Goal: Task Accomplishment & Management: Use online tool/utility

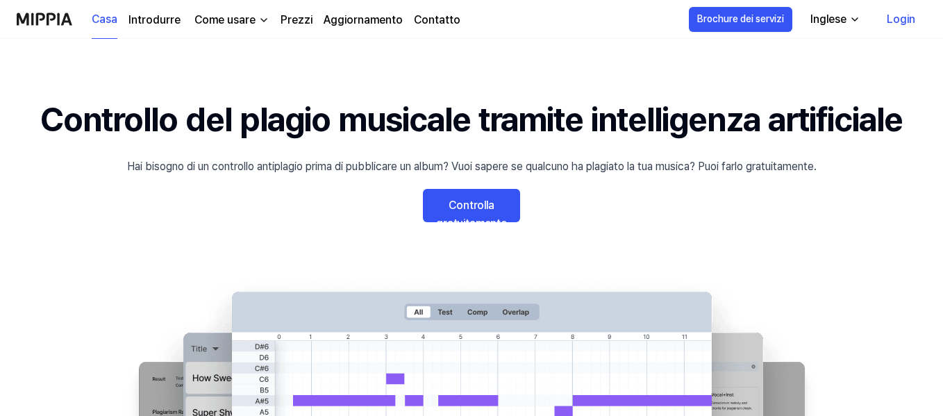
click at [487, 200] on font "Controlla gratuitamente" at bounding box center [471, 214] width 71 height 31
click at [291, 18] on font "Prezzi" at bounding box center [296, 19] width 32 height 13
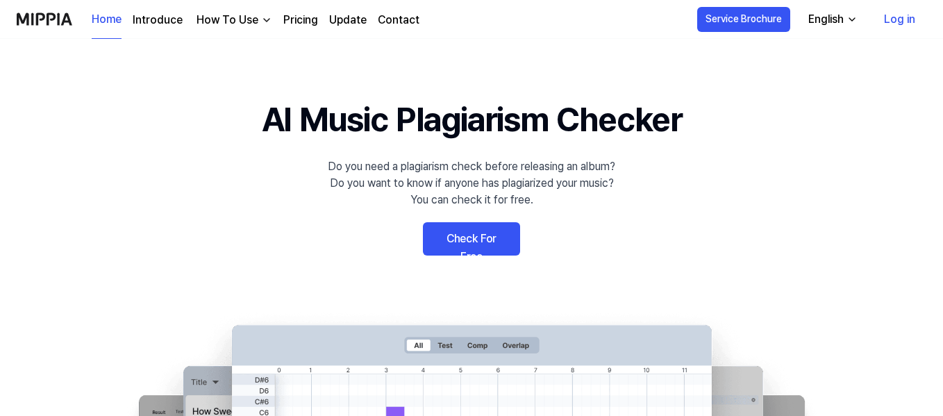
click at [841, 21] on div "English" at bounding box center [825, 19] width 41 height 17
click at [495, 230] on link "Check For Free" at bounding box center [471, 238] width 97 height 33
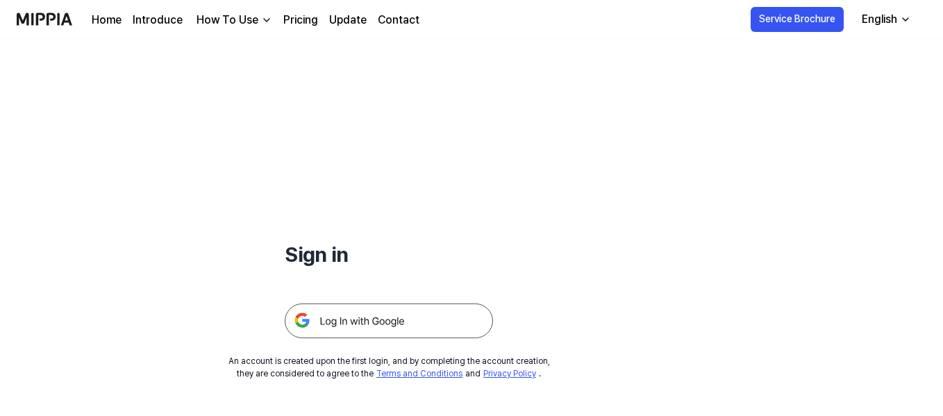
click at [400, 313] on img at bounding box center [389, 320] width 208 height 35
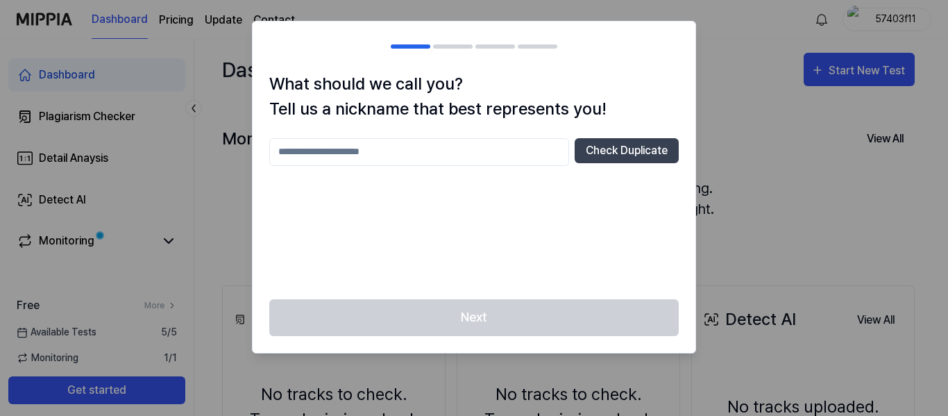
click at [478, 151] on input "text" at bounding box center [419, 152] width 300 height 28
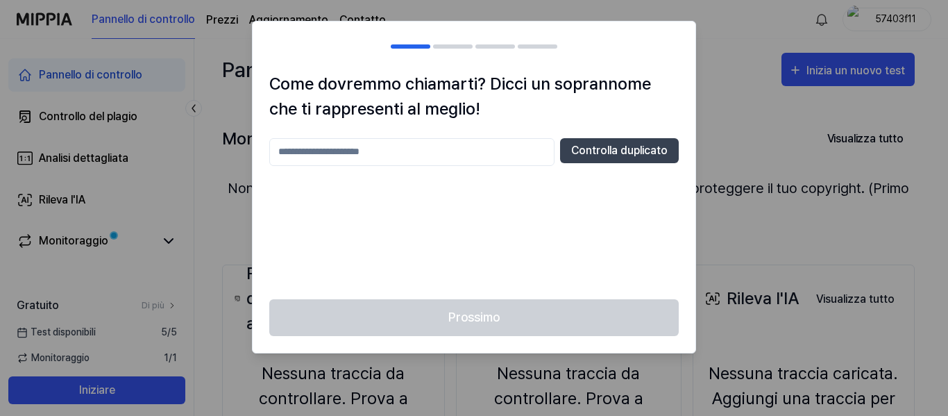
click at [479, 154] on input "text" at bounding box center [411, 152] width 285 height 28
type input "*"
type input "*******"
click at [632, 146] on font "Controlla duplicato" at bounding box center [619, 150] width 96 height 13
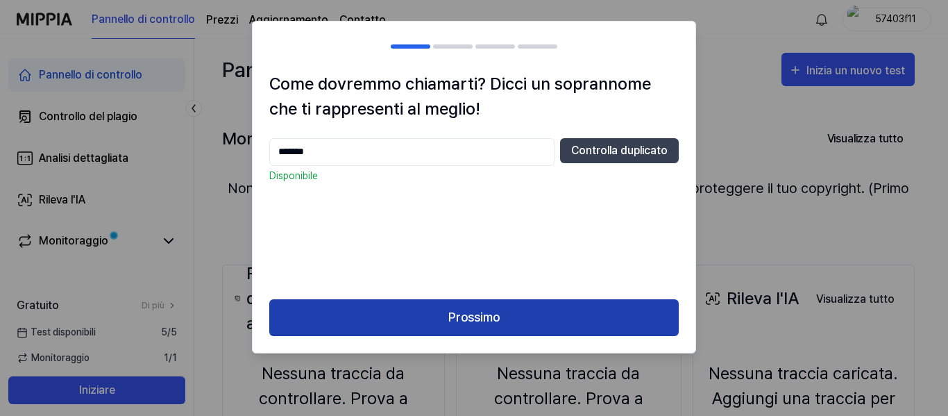
click at [518, 307] on button "Prossimo" at bounding box center [473, 317] width 409 height 37
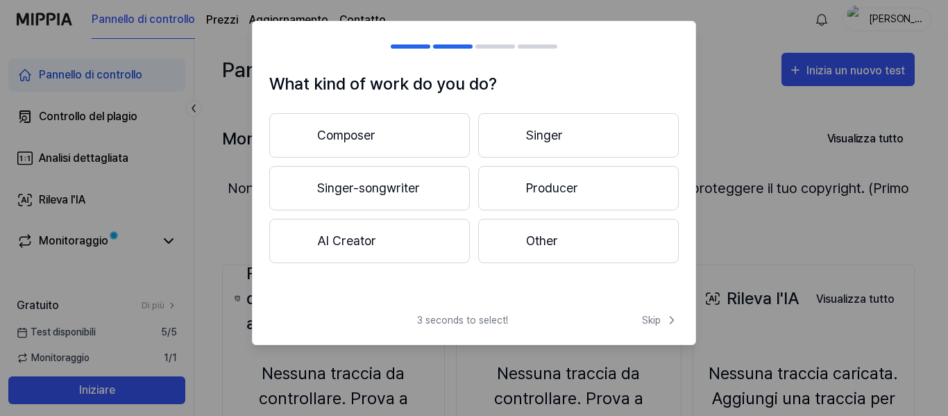
click at [387, 130] on button "Composer" at bounding box center [369, 135] width 201 height 44
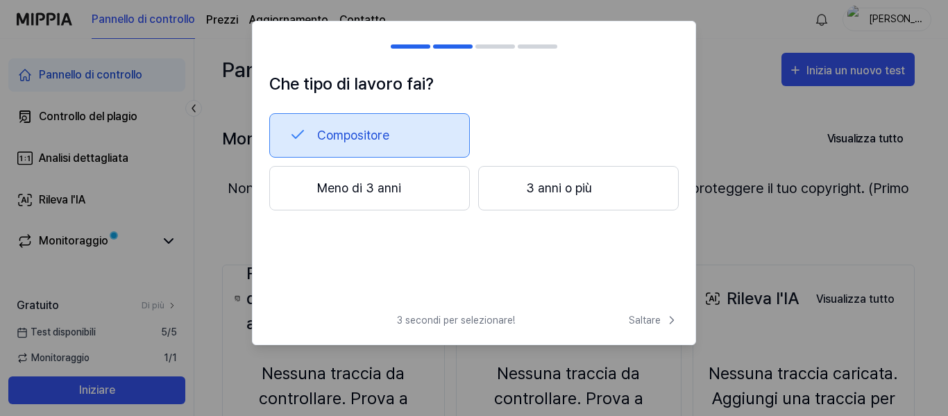
click at [384, 182] on font "Meno di 3 anni" at bounding box center [359, 187] width 84 height 15
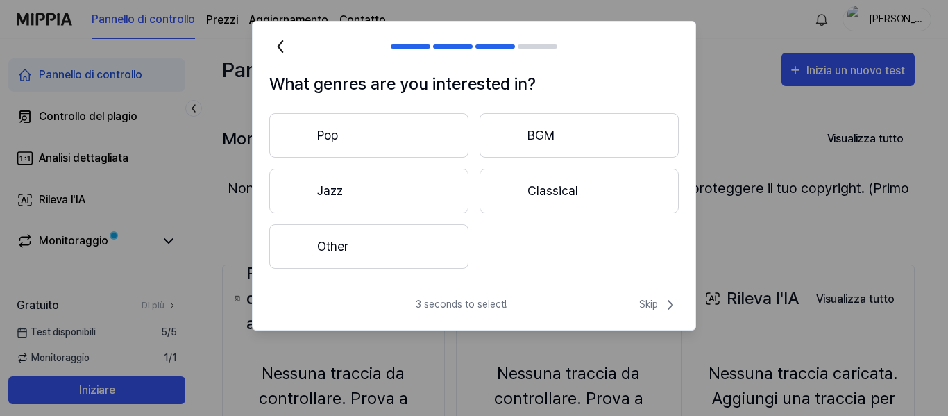
click at [401, 142] on button "Pop" at bounding box center [368, 135] width 199 height 44
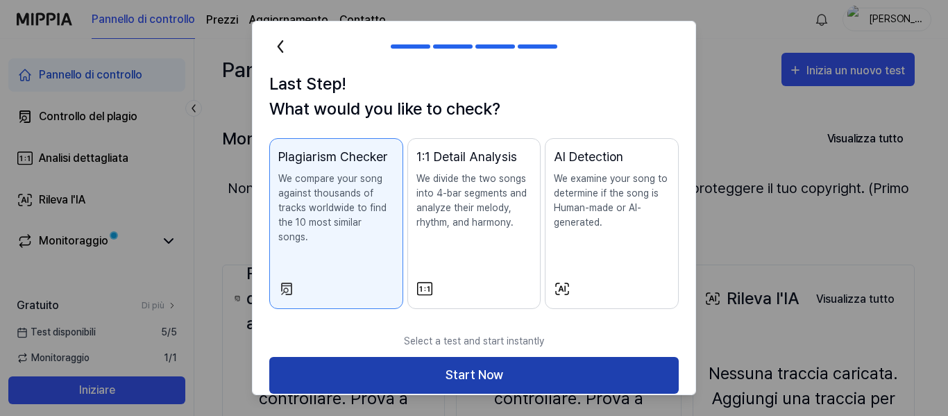
click at [421, 364] on button "Start Now" at bounding box center [473, 375] width 409 height 37
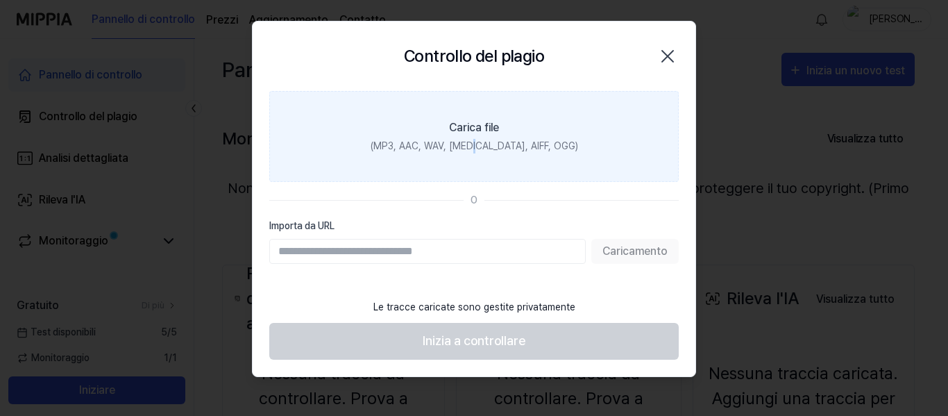
click at [498, 145] on font "(MP3, AAC, WAV, [MEDICAL_DATA], AIFF, OGG)" at bounding box center [475, 145] width 208 height 11
click at [486, 132] on font "Carica file" at bounding box center [474, 127] width 50 height 13
click at [0, 0] on input "Carica file (MP3, AAC, WAV, [MEDICAL_DATA], AIFF, OGG)" at bounding box center [0, 0] width 0 height 0
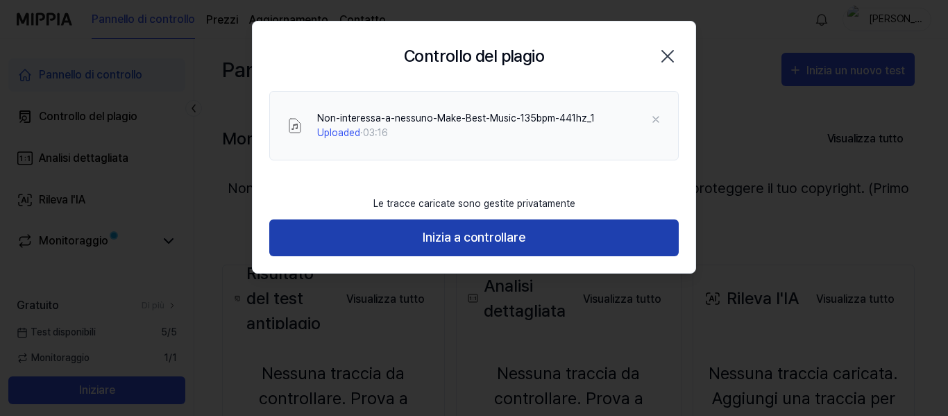
click at [517, 243] on font "Inizia a controllare" at bounding box center [474, 237] width 103 height 15
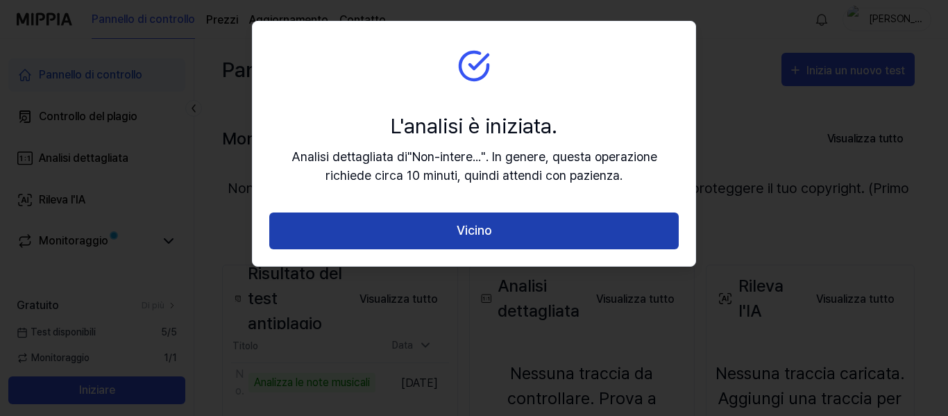
click at [501, 230] on button "Vicino" at bounding box center [473, 230] width 409 height 37
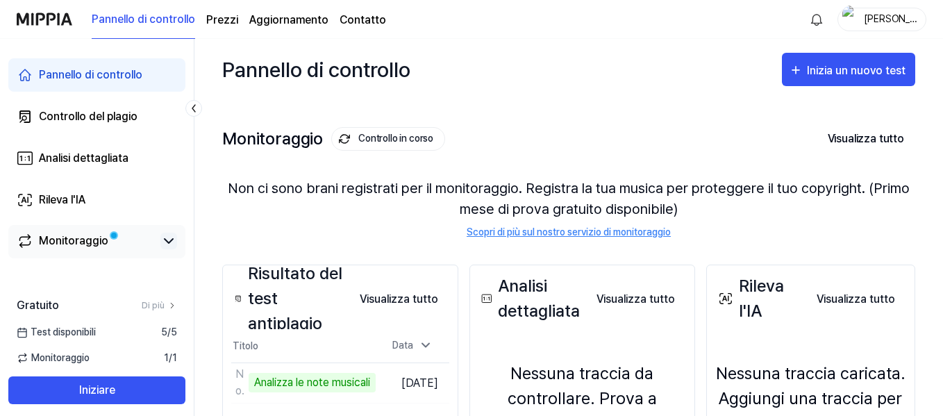
click at [167, 235] on icon at bounding box center [168, 241] width 17 height 17
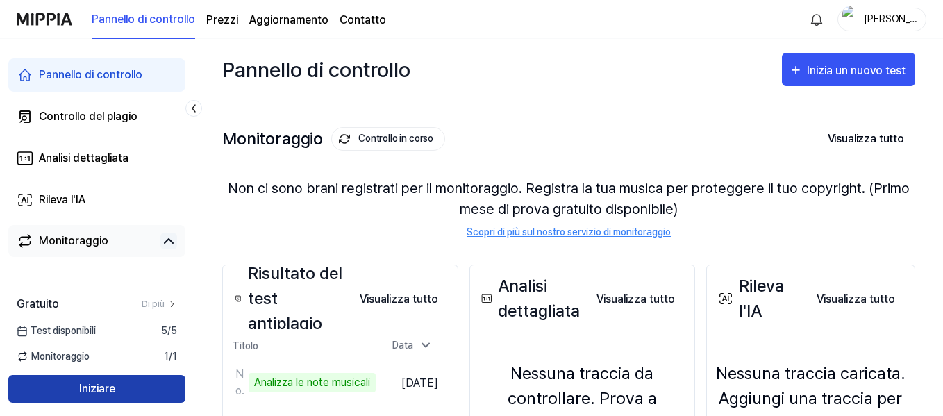
click at [131, 386] on button "Iniziare" at bounding box center [96, 389] width 177 height 28
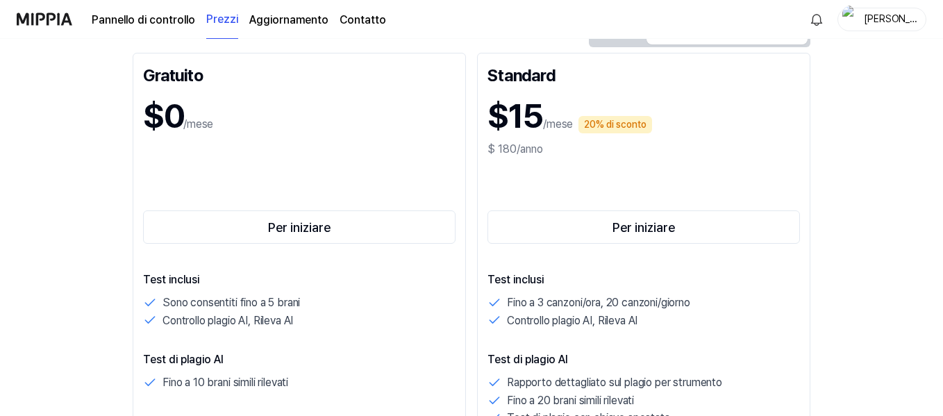
scroll to position [139, 0]
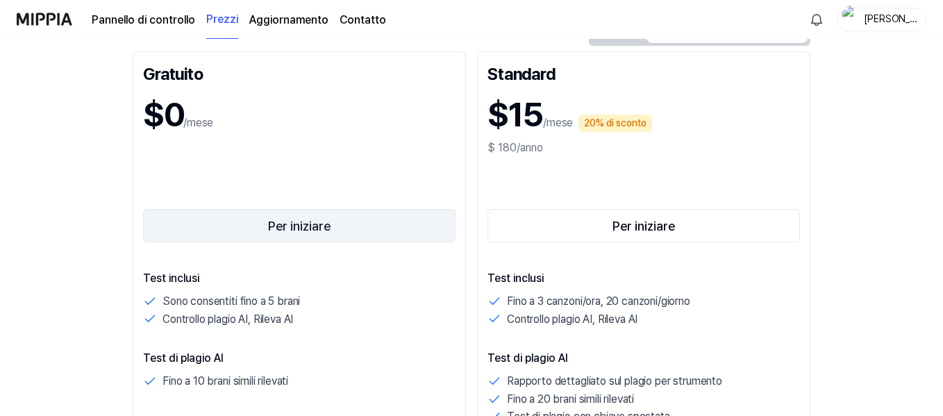
click at [331, 226] on button "Per iniziare" at bounding box center [299, 225] width 312 height 33
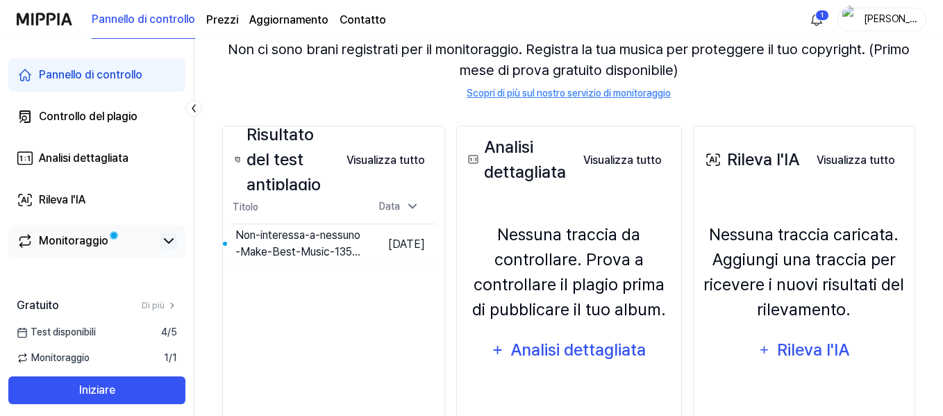
click at [168, 244] on icon at bounding box center [168, 241] width 17 height 17
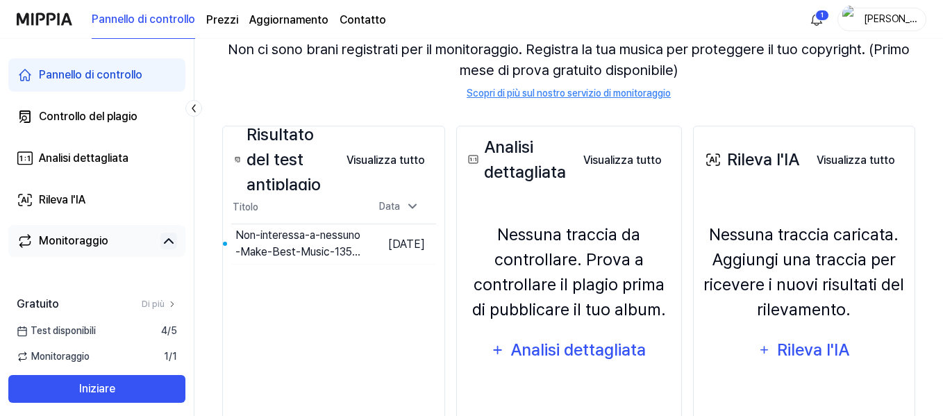
click at [168, 244] on icon at bounding box center [168, 241] width 17 height 17
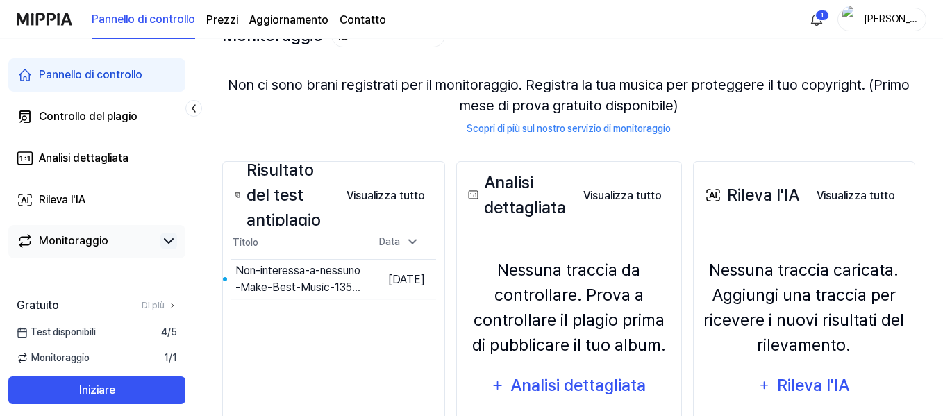
scroll to position [56, 0]
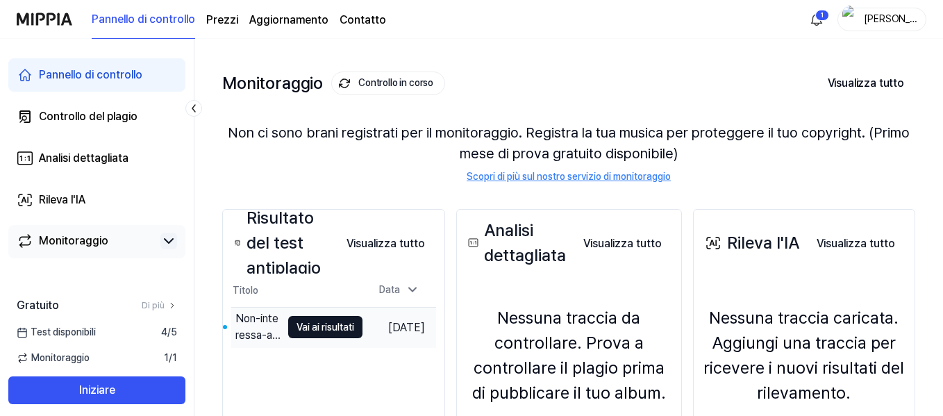
click at [296, 327] on font "Vai ai risultati" at bounding box center [325, 326] width 58 height 11
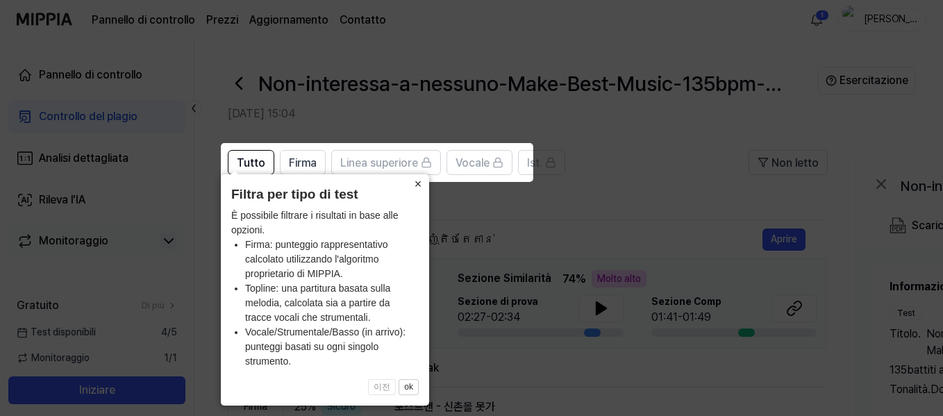
click at [422, 182] on button "×" at bounding box center [418, 183] width 22 height 19
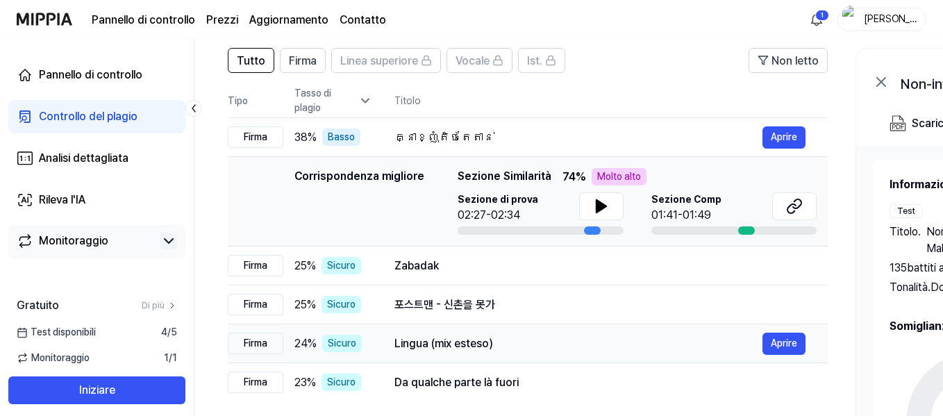
scroll to position [69, 0]
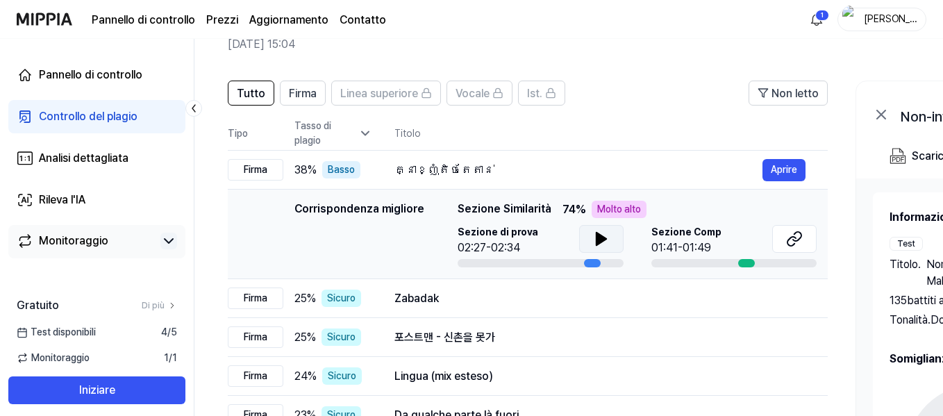
click at [596, 236] on icon at bounding box center [601, 239] width 10 height 12
click at [782, 302] on font "Aprire" at bounding box center [783, 297] width 26 height 11
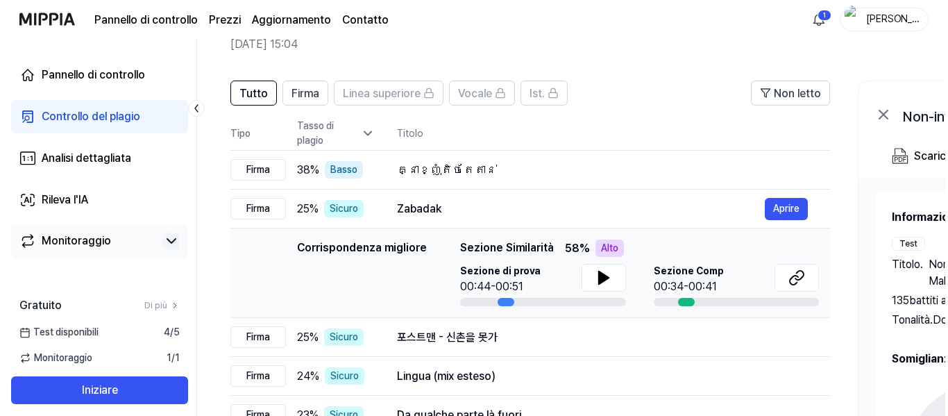
scroll to position [0, 0]
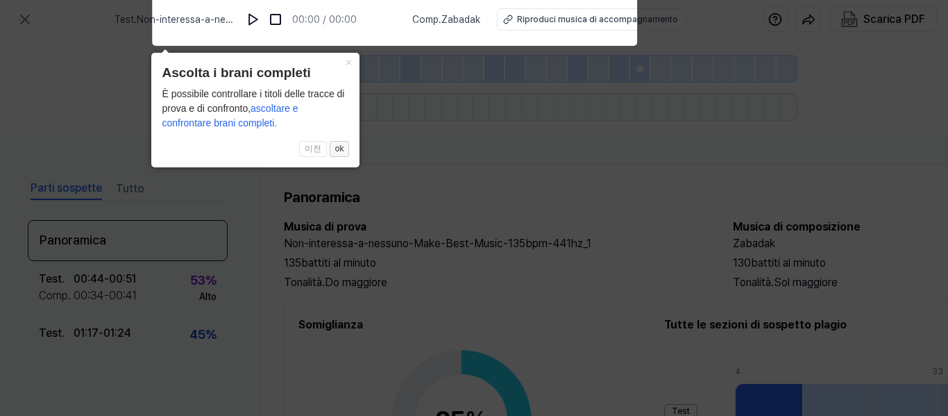
click at [341, 144] on font "ok" at bounding box center [339, 149] width 9 height 10
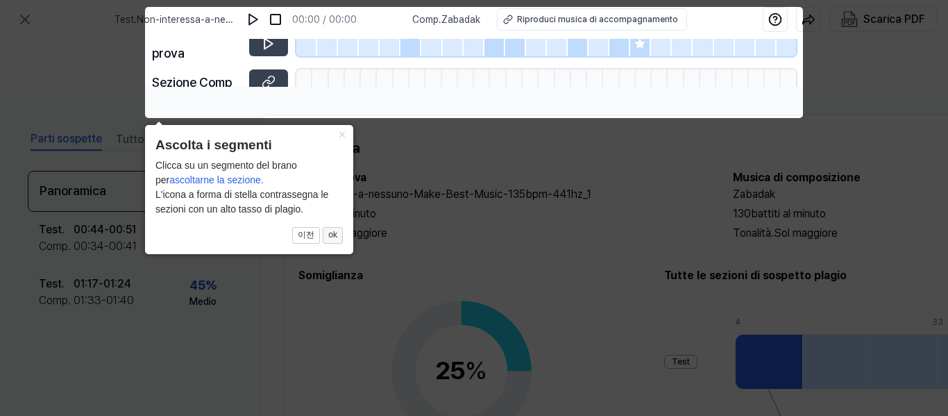
click at [336, 235] on font "ok" at bounding box center [332, 235] width 9 height 10
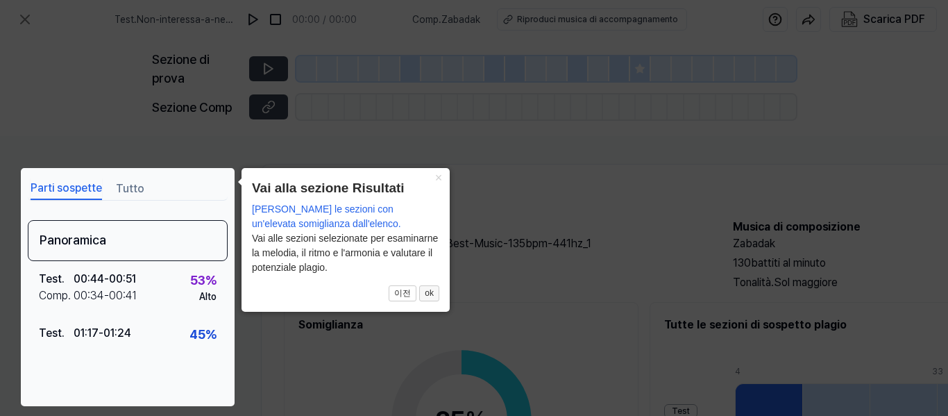
click at [427, 293] on font "ok" at bounding box center [429, 293] width 9 height 10
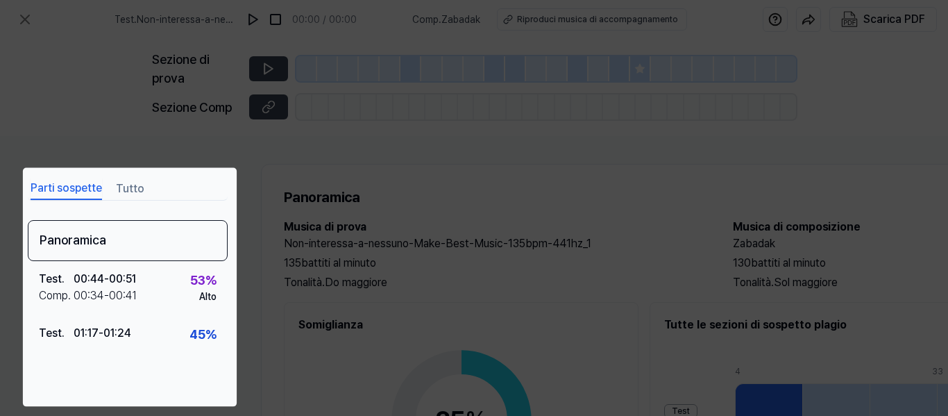
scroll to position [226, 257]
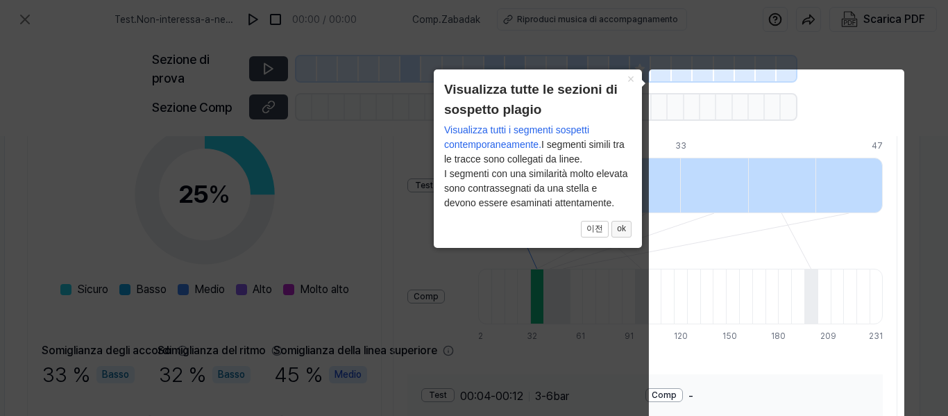
click at [617, 228] on font "ok" at bounding box center [621, 228] width 9 height 10
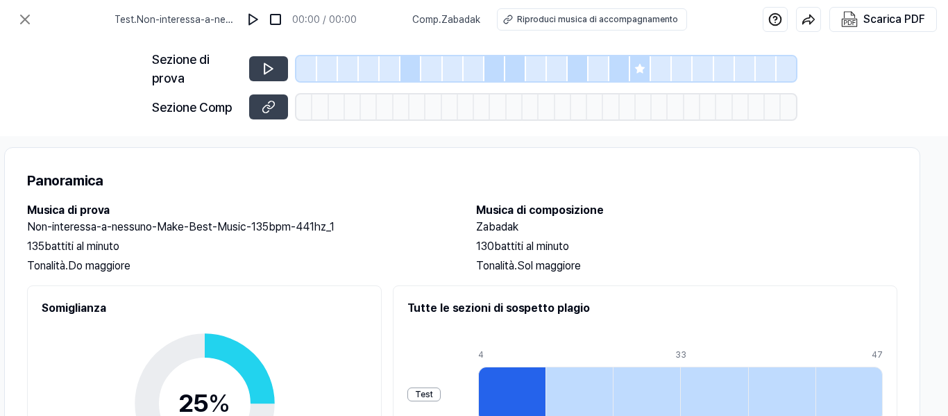
scroll to position [0, 257]
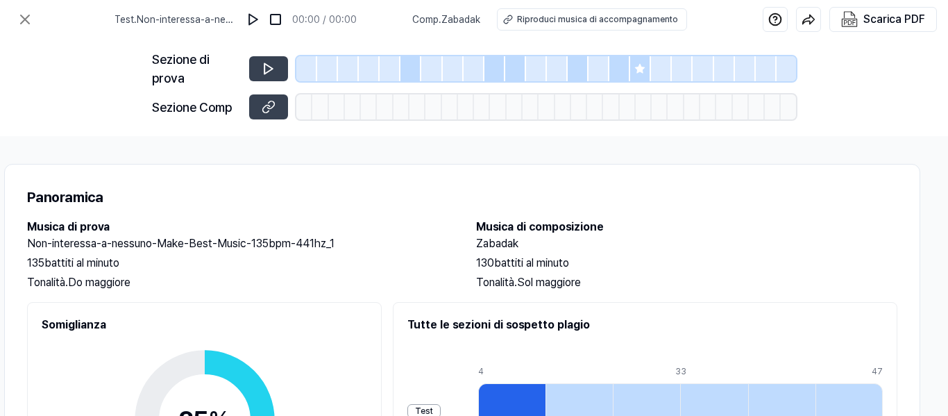
click at [634, 76] on div at bounding box center [640, 68] width 21 height 25
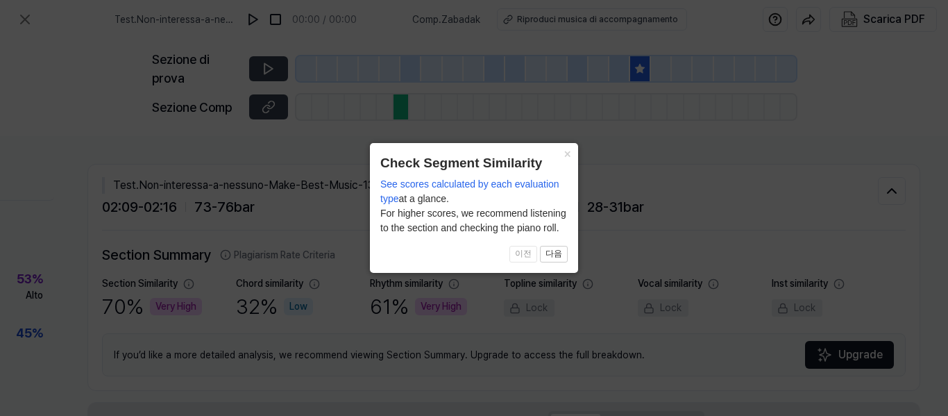
scroll to position [0, 179]
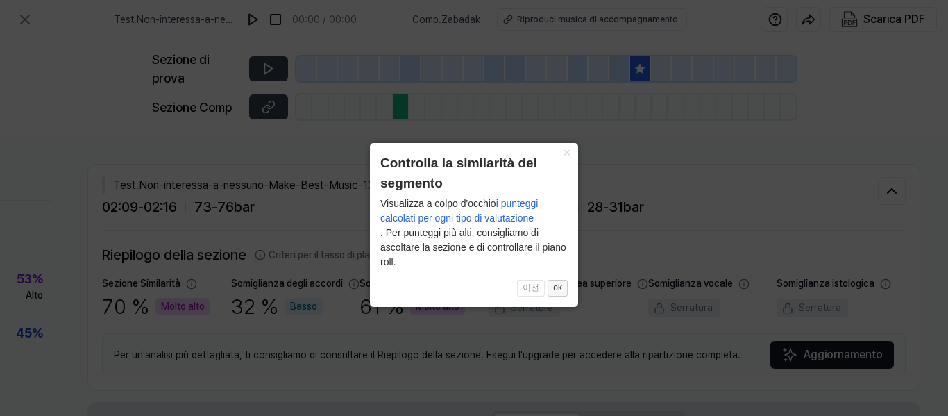
click at [558, 285] on font "ok" at bounding box center [557, 287] width 9 height 10
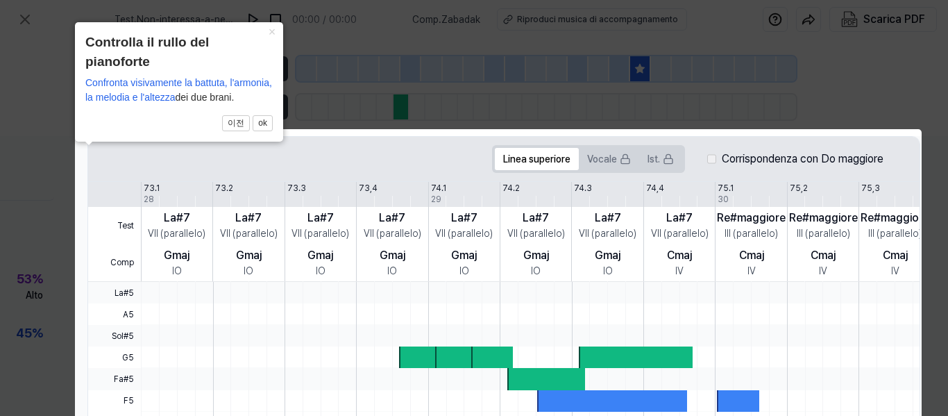
click at [412, 357] on div at bounding box center [417, 357] width 36 height 22
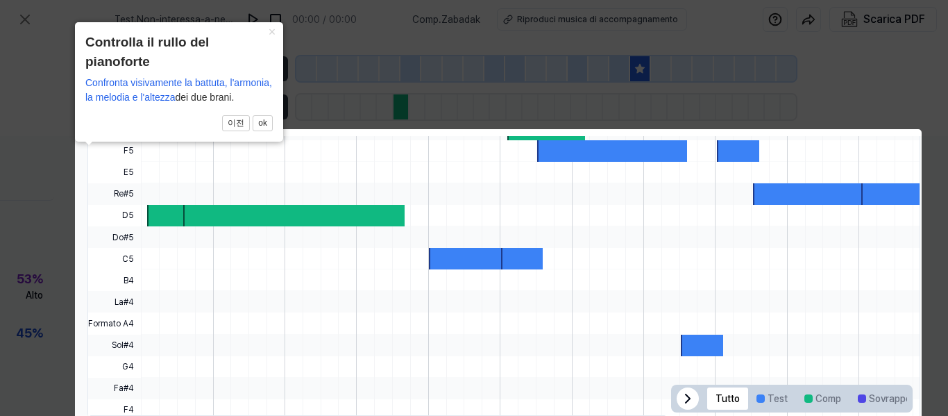
scroll to position [555, 179]
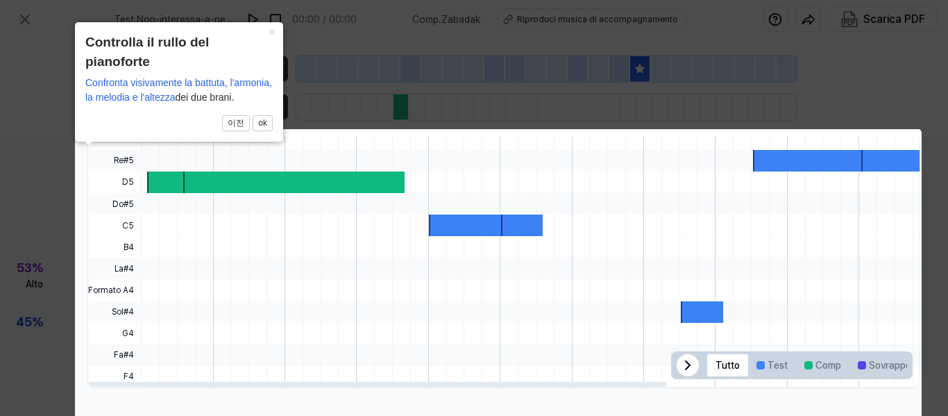
click at [679, 359] on icon at bounding box center [687, 365] width 17 height 17
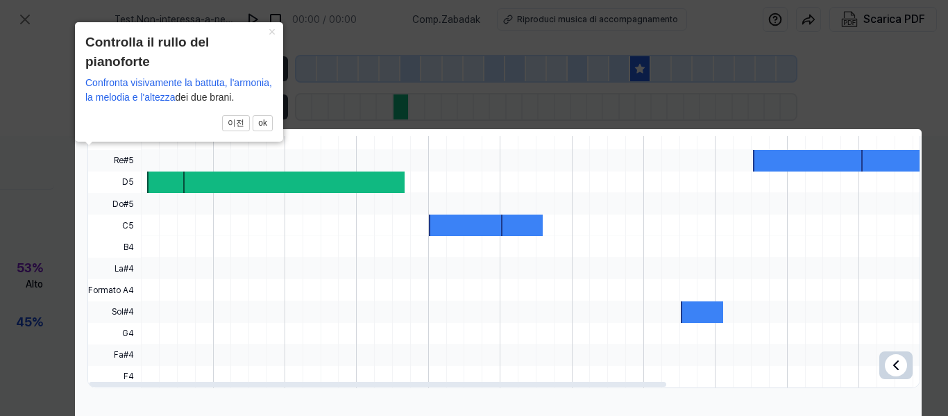
click at [894, 361] on icon at bounding box center [896, 365] width 4 height 8
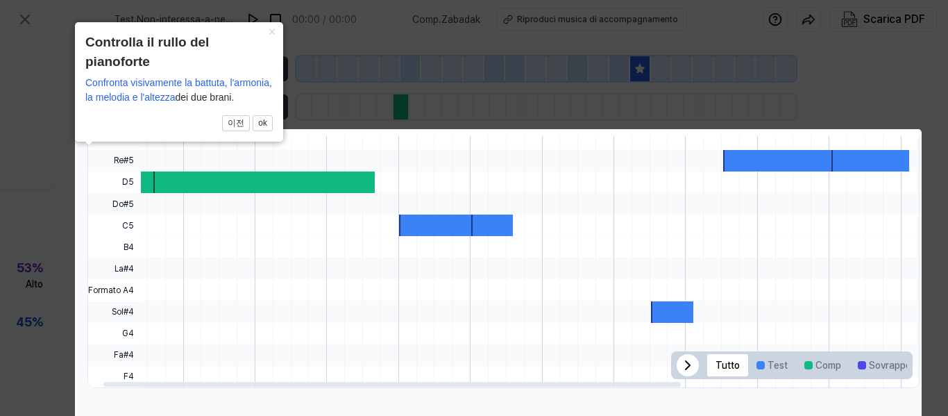
scroll to position [0, 0]
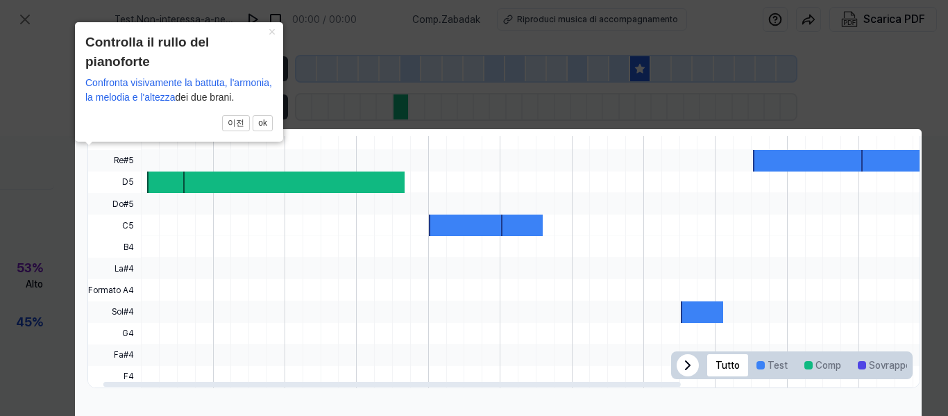
drag, startPoint x: 639, startPoint y: 381, endPoint x: 361, endPoint y: 356, distance: 279.4
click at [361, 380] on div at bounding box center [504, 383] width 833 height 7
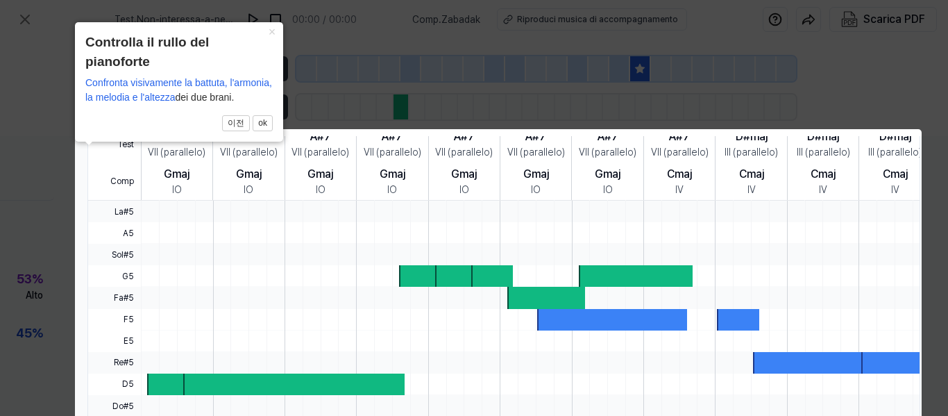
scroll to position [346, 179]
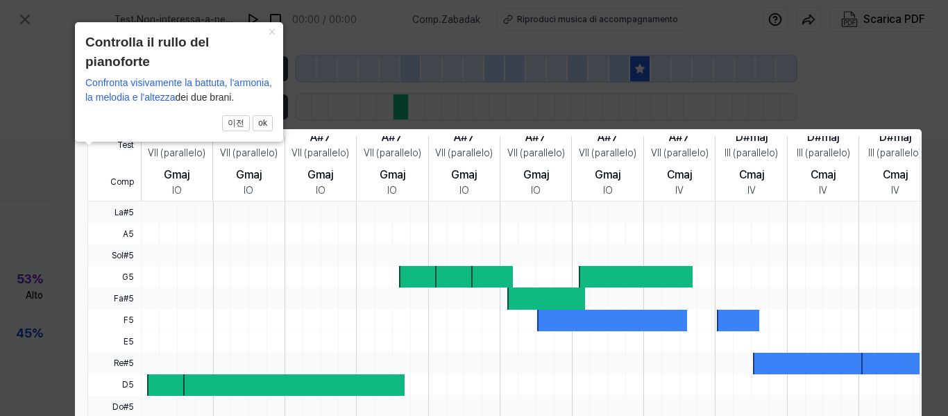
drag, startPoint x: 371, startPoint y: 414, endPoint x: 300, endPoint y: 401, distance: 72.0
click at [309, 415] on html "Test . Non-interessa-a-nessuno-Make-Best-Music-135bpm-441hz_1 00:00 / 00:00 Com…" at bounding box center [474, 208] width 948 height 416
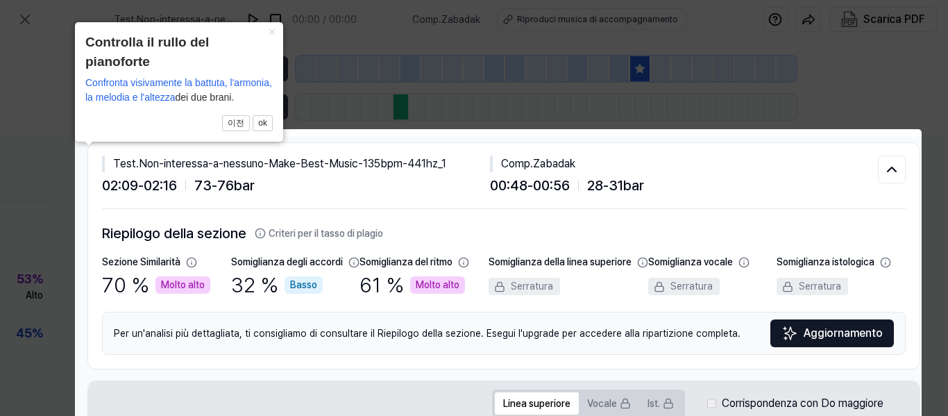
scroll to position [0, 179]
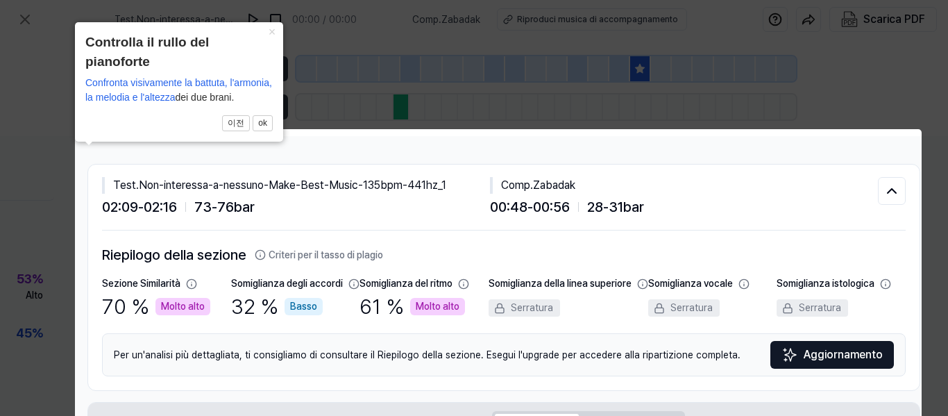
click at [187, 282] on body "Test . Non-interessa-a-nessuno-Make-Best-Music-135bpm-441hz_1 00:00 / 00:00 Com…" at bounding box center [474, 208] width 948 height 416
drag, startPoint x: 535, startPoint y: 186, endPoint x: 576, endPoint y: 182, distance: 41.2
click at [576, 182] on body "Test . Non-interessa-a-nessuno-Make-Best-Music-135bpm-441hz_1 00:00 / 00:00 Com…" at bounding box center [474, 208] width 948 height 416
copy font "Zabadak"
click at [883, 191] on body "Test . Non-interessa-a-nessuno-Make-Best-Music-135bpm-441hz_1 00:00 / 00:00 Com…" at bounding box center [474, 208] width 948 height 416
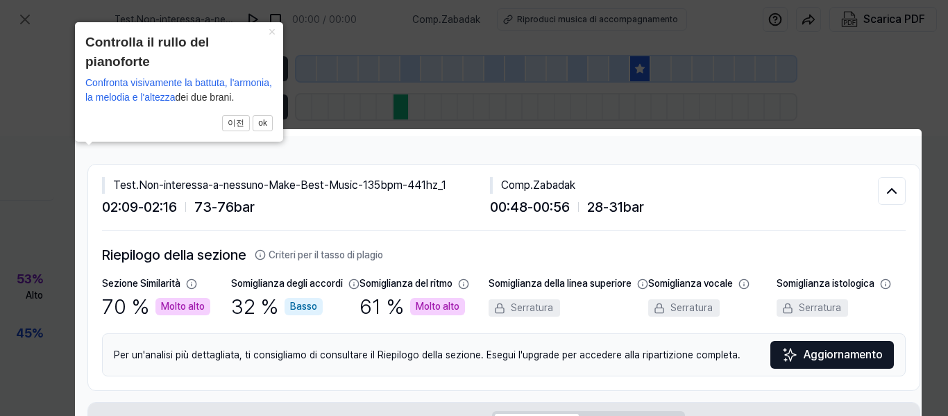
click at [373, 305] on body "Test . Non-interessa-a-nessuno-Make-Best-Music-135bpm-441hz_1 00:00 / 00:00 Com…" at bounding box center [474, 208] width 948 height 416
click at [52, 252] on icon at bounding box center [474, 339] width 948 height 678
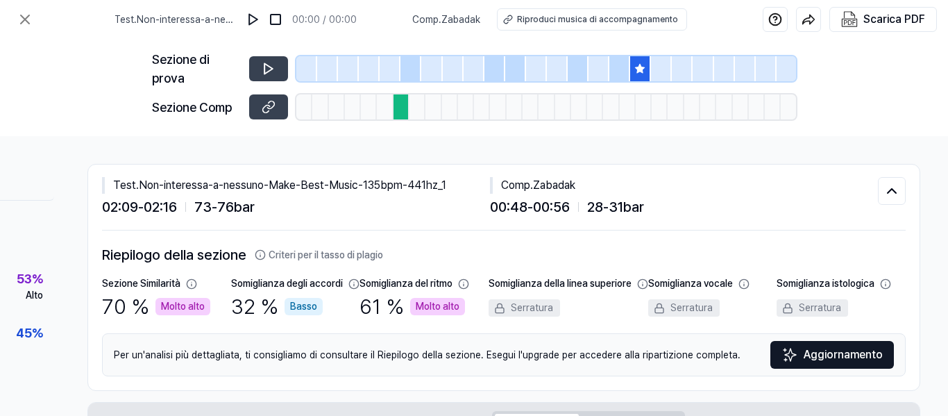
scroll to position [69, 0]
click at [279, 71] on button at bounding box center [268, 68] width 39 height 25
click at [263, 103] on icon at bounding box center [269, 107] width 14 height 14
click at [17, 285] on font "53" at bounding box center [24, 278] width 15 height 15
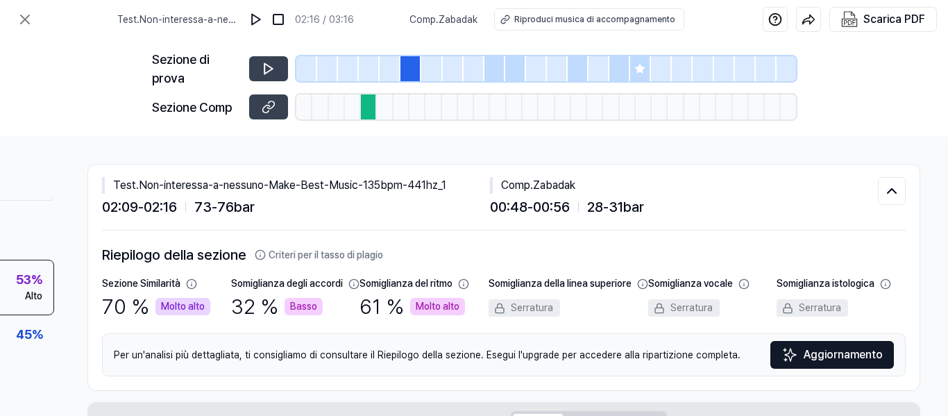
scroll to position [69, 0]
click at [16, 287] on font "Medio" at bounding box center [29, 281] width 27 height 11
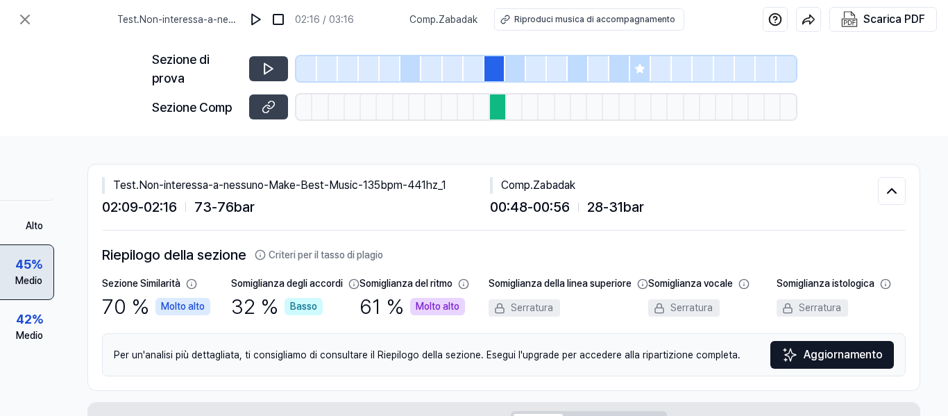
scroll to position [69, 0]
click at [22, 272] on font "Medio" at bounding box center [29, 266] width 27 height 11
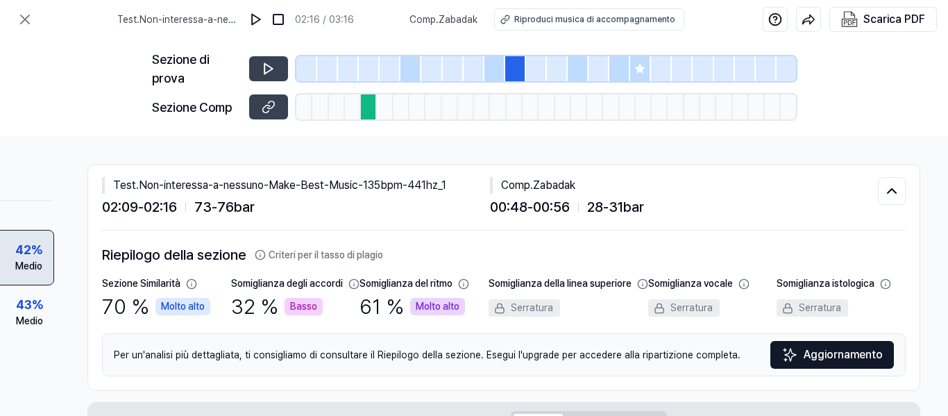
scroll to position [137, 0]
click at [32, 260] on font "%" at bounding box center [37, 252] width 11 height 15
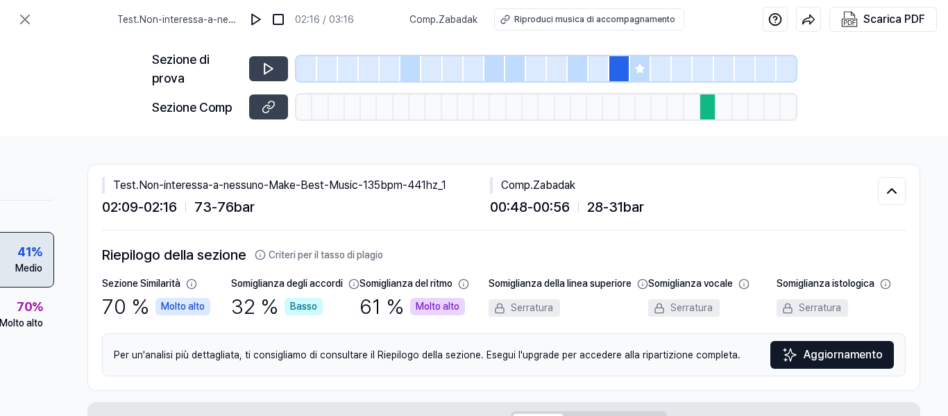
scroll to position [275, 0]
click at [259, 69] on button at bounding box center [268, 68] width 39 height 25
click at [611, 62] on div at bounding box center [619, 68] width 21 height 25
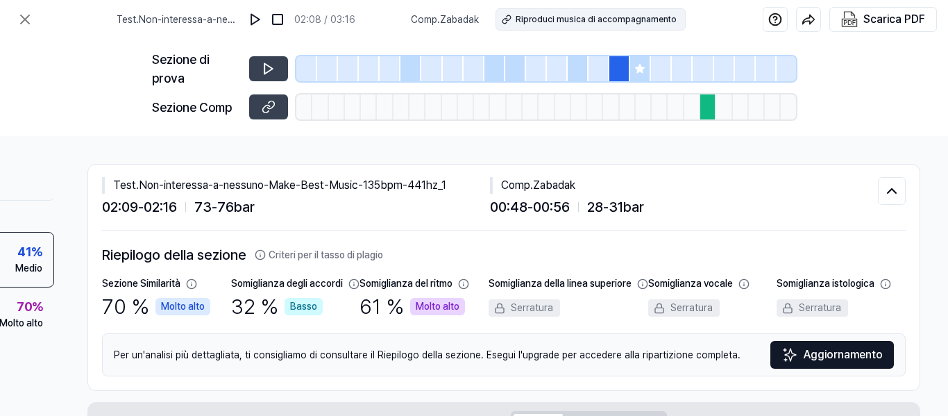
click at [543, 22] on font "Riproduci musica di accompagnamento" at bounding box center [596, 20] width 161 height 10
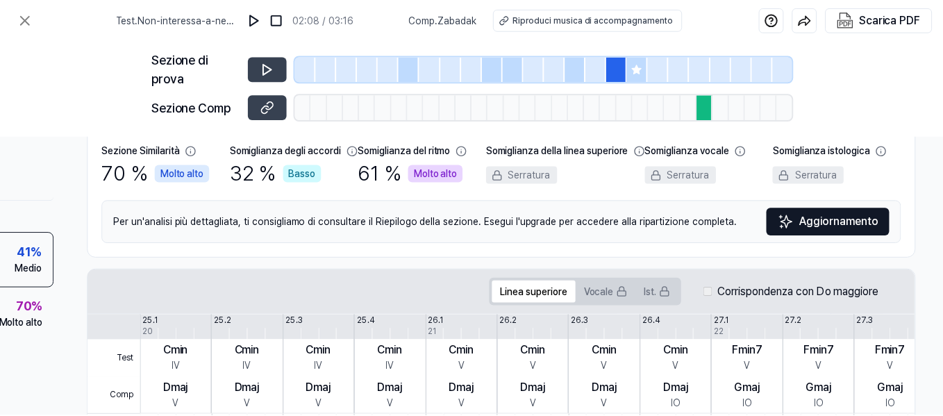
scroll to position [0, 179]
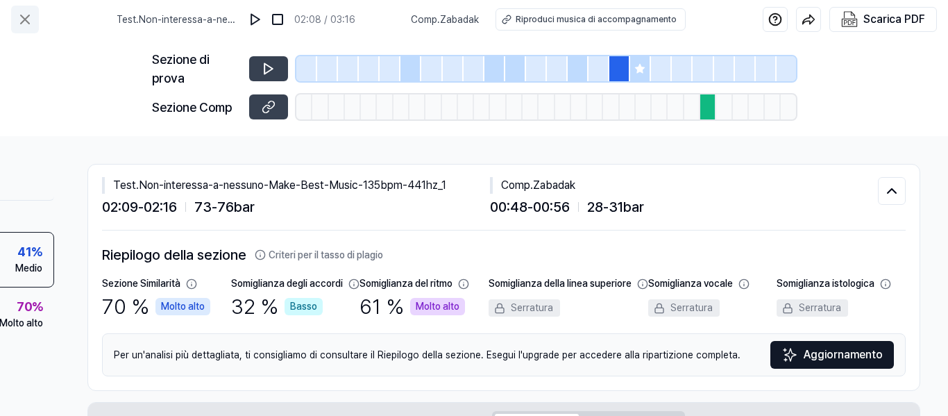
click at [25, 23] on icon at bounding box center [25, 19] width 17 height 17
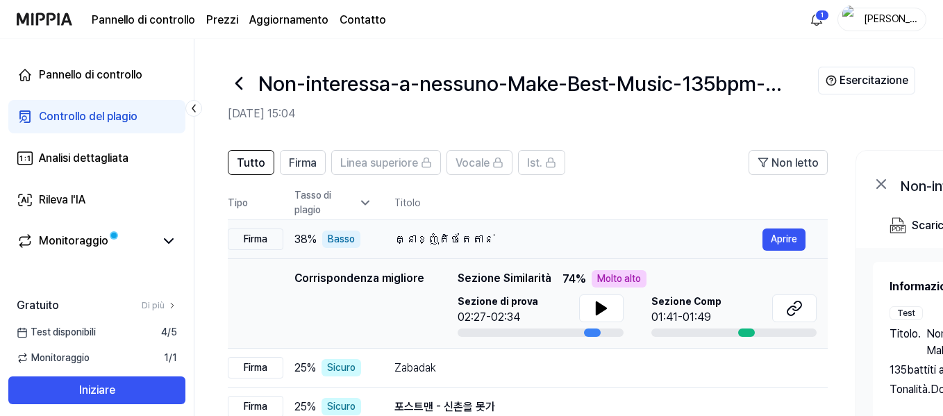
drag, startPoint x: 480, startPoint y: 237, endPoint x: 582, endPoint y: 244, distance: 103.0
click at [572, 246] on div "គ្នាខ្ញុំតិចតែតាន់" at bounding box center [578, 239] width 368 height 17
click at [771, 240] on font "Aprire" at bounding box center [783, 238] width 26 height 11
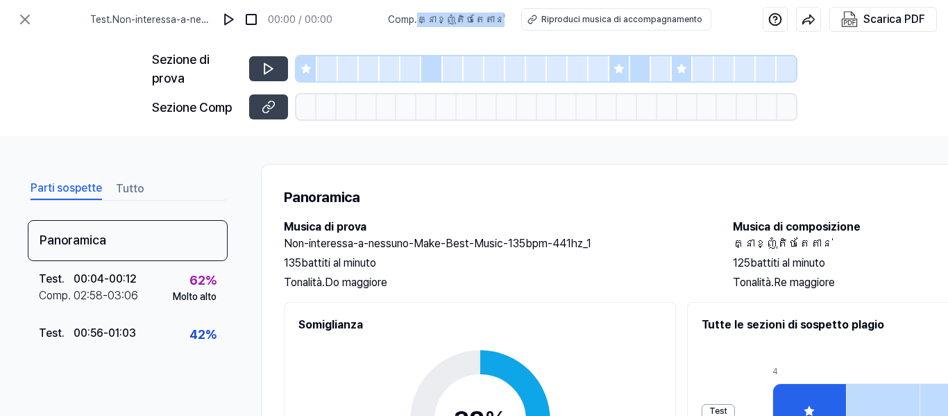
drag, startPoint x: 499, startPoint y: 22, endPoint x: 434, endPoint y: 12, distance: 66.0
click at [434, 12] on span "Comp . គ្នាខ្ញុំតិចតែតាន់" at bounding box center [446, 19] width 117 height 15
copy font "គ្នាខ្ញុំតិចតែតាន់"
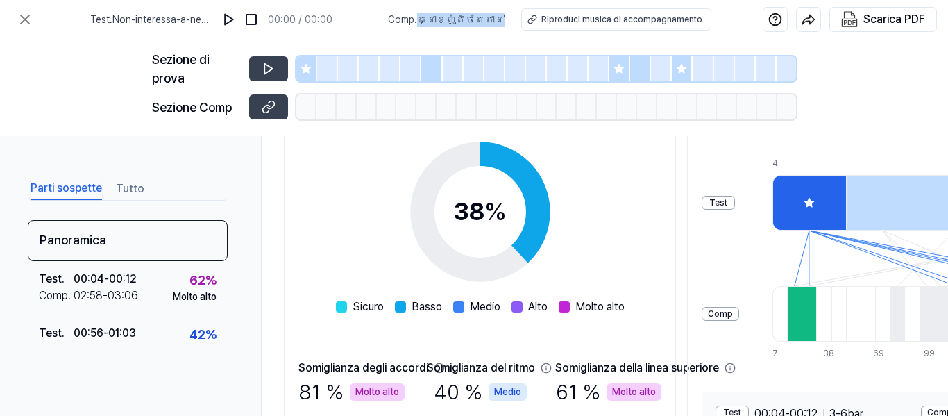
scroll to position [346, 0]
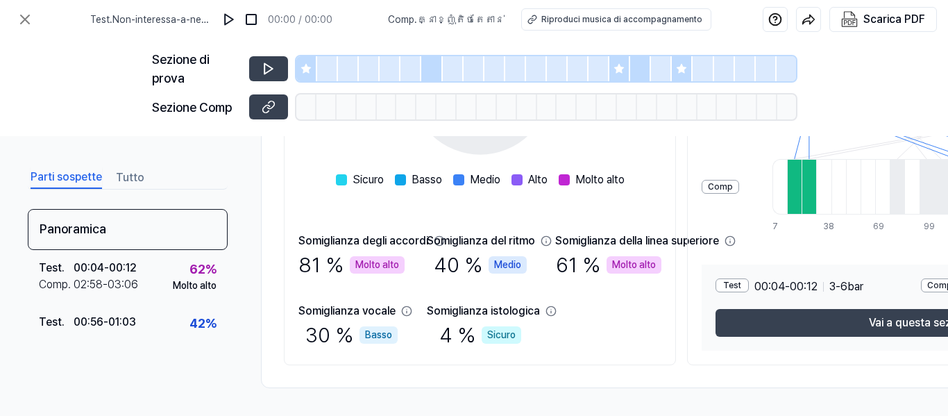
click at [399, 259] on font "Molto alto" at bounding box center [377, 264] width 44 height 11
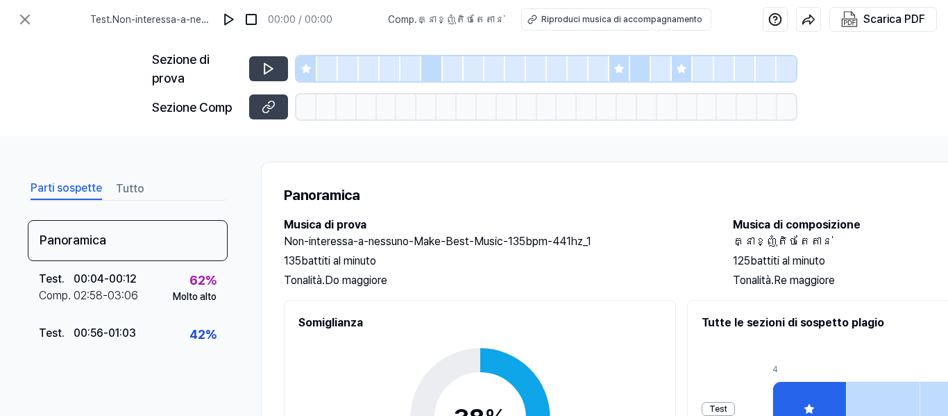
scroll to position [0, 0]
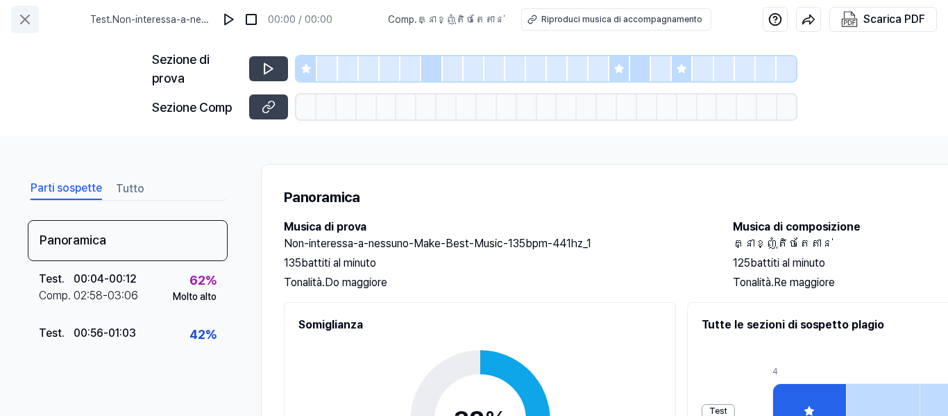
click at [21, 22] on icon at bounding box center [25, 19] width 17 height 17
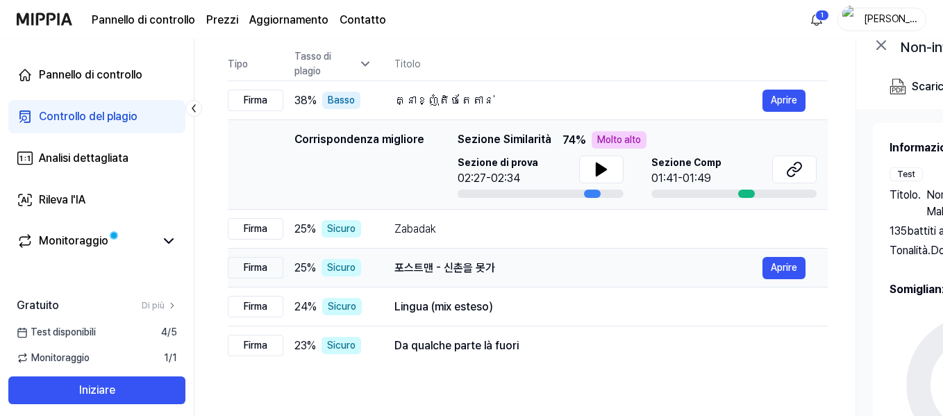
drag, startPoint x: 509, startPoint y: 267, endPoint x: 553, endPoint y: 273, distance: 44.3
click at [553, 273] on div "포스트맨 - 신촌을 못가" at bounding box center [578, 268] width 368 height 17
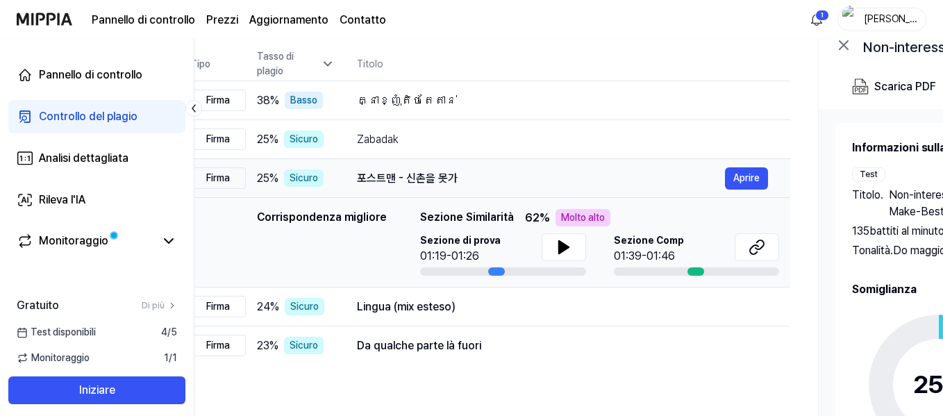
scroll to position [0, 2]
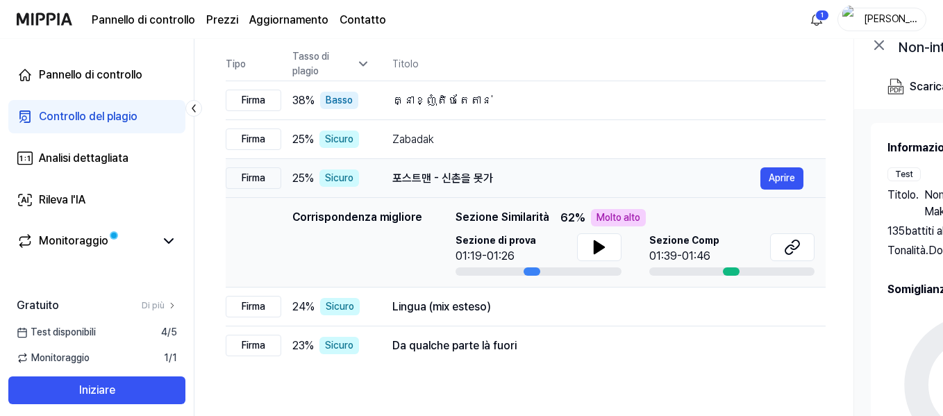
click at [503, 185] on div "포스트맨 - 신촌을 못가" at bounding box center [576, 178] width 368 height 17
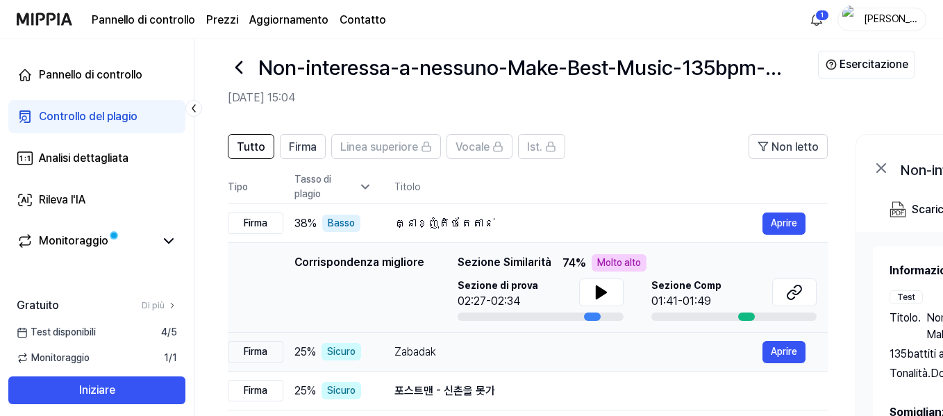
scroll to position [0, 0]
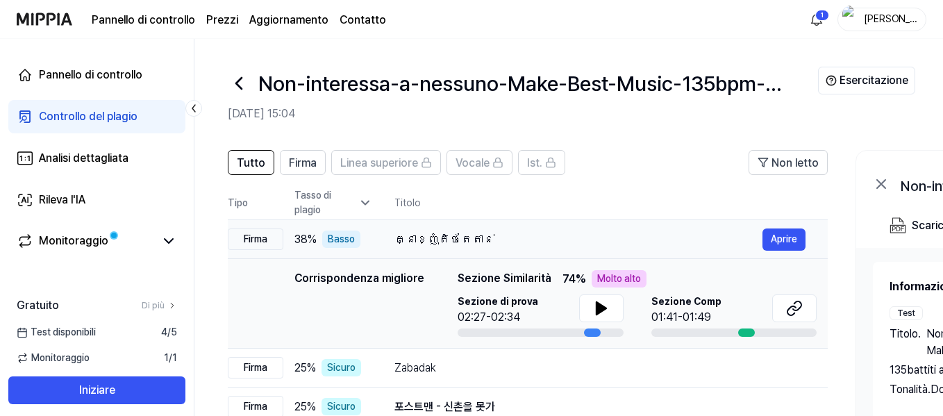
drag, startPoint x: 389, startPoint y: 239, endPoint x: 460, endPoint y: 239, distance: 70.8
click at [459, 239] on td "គ្នាខ្ញុំតិចតែតាន់ Aprire" at bounding box center [599, 239] width 455 height 39
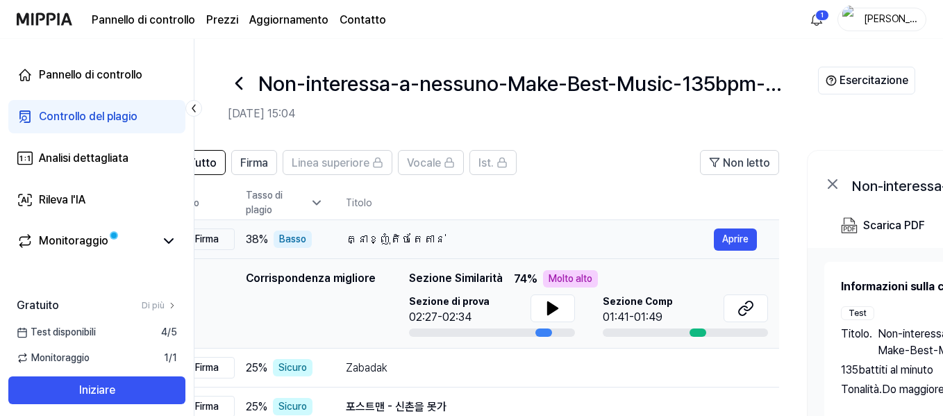
drag, startPoint x: 470, startPoint y: 236, endPoint x: 516, endPoint y: 245, distance: 47.4
click at [428, 233] on font "គ្នាខ្ញុំតិចតែតាន់" at bounding box center [396, 239] width 100 height 13
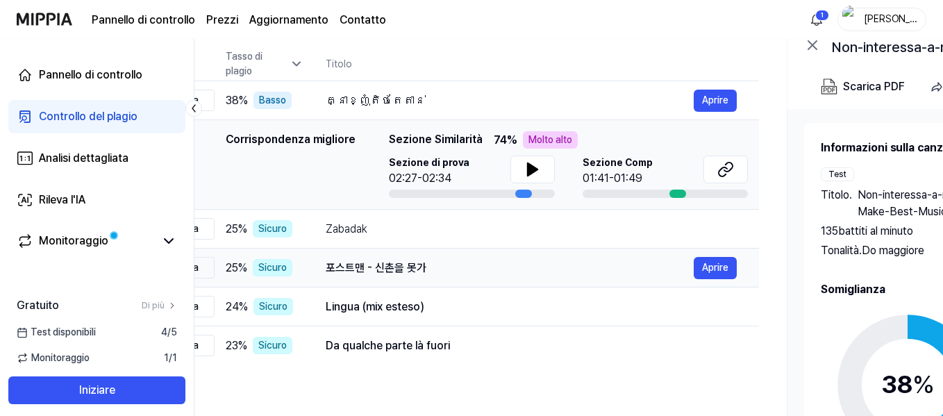
scroll to position [0, 76]
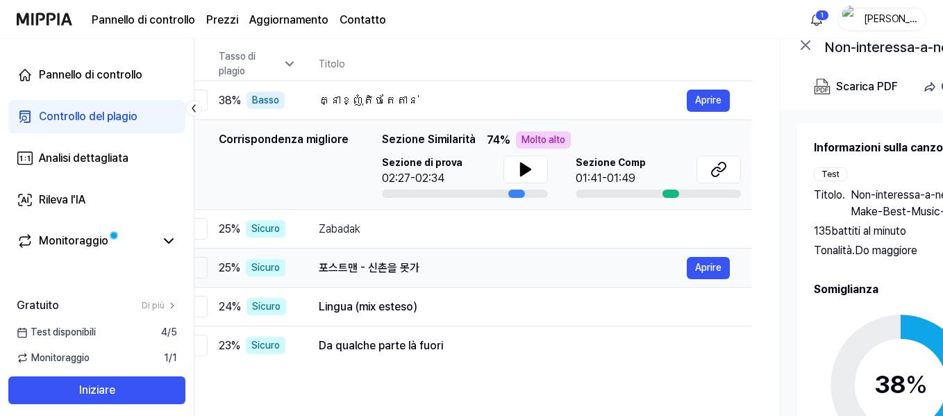
drag, startPoint x: 449, startPoint y: 266, endPoint x: 416, endPoint y: 266, distance: 33.3
click at [416, 266] on font "포스트맨 - 신촌을 못가" at bounding box center [369, 267] width 101 height 13
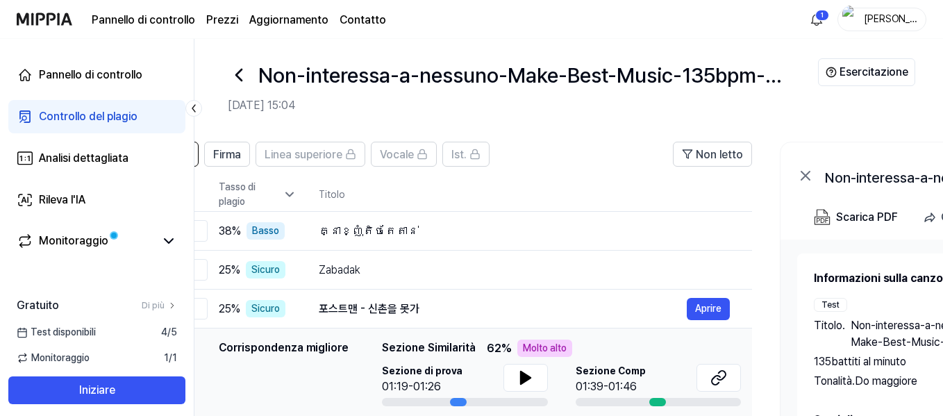
scroll to position [0, 0]
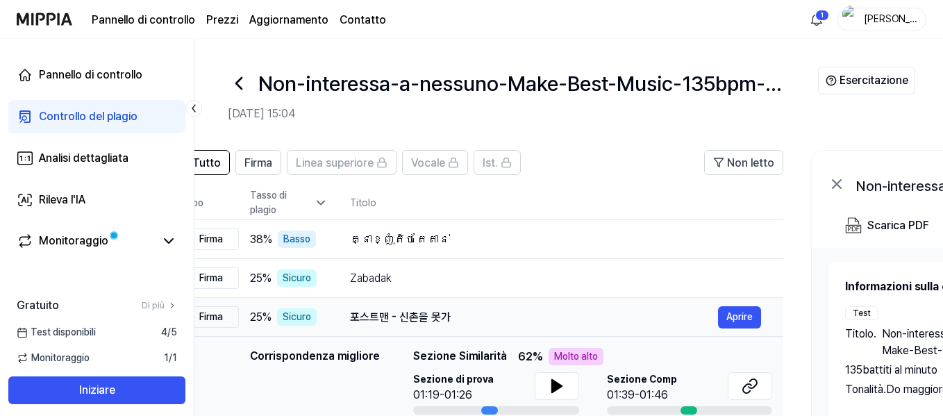
drag, startPoint x: 322, startPoint y: 314, endPoint x: 355, endPoint y: 314, distance: 33.3
click at [355, 314] on font "포스트맨 - 신촌을 못가" at bounding box center [400, 316] width 101 height 13
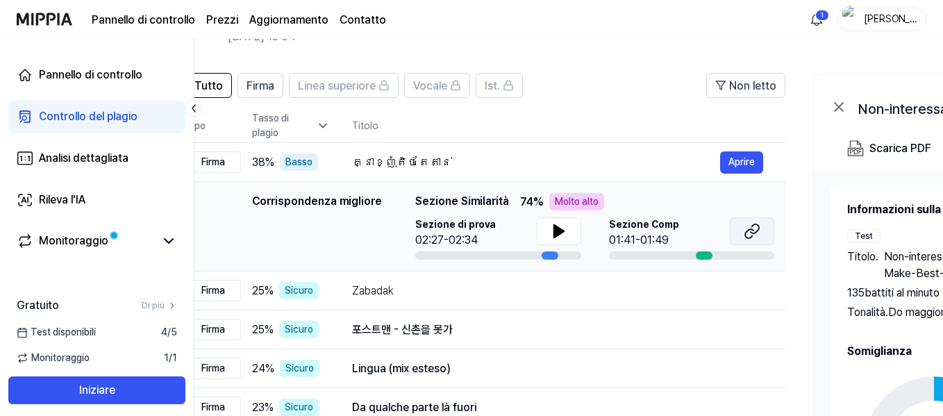
scroll to position [208, 0]
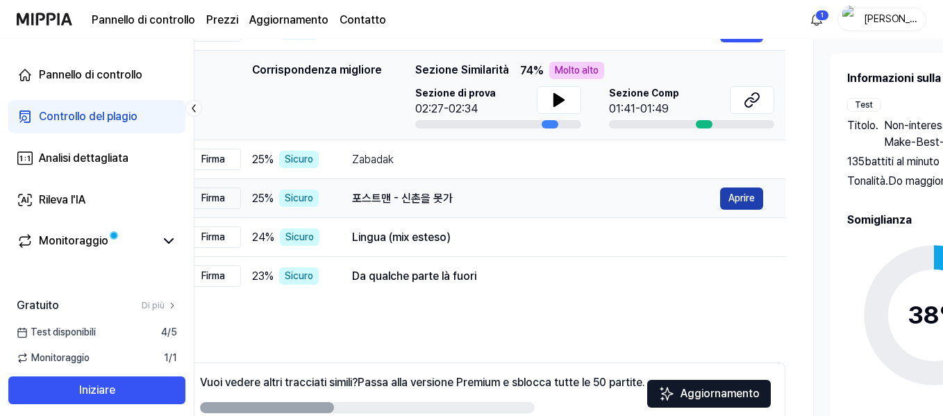
click at [762, 204] on button "Aprire" at bounding box center [741, 198] width 43 height 22
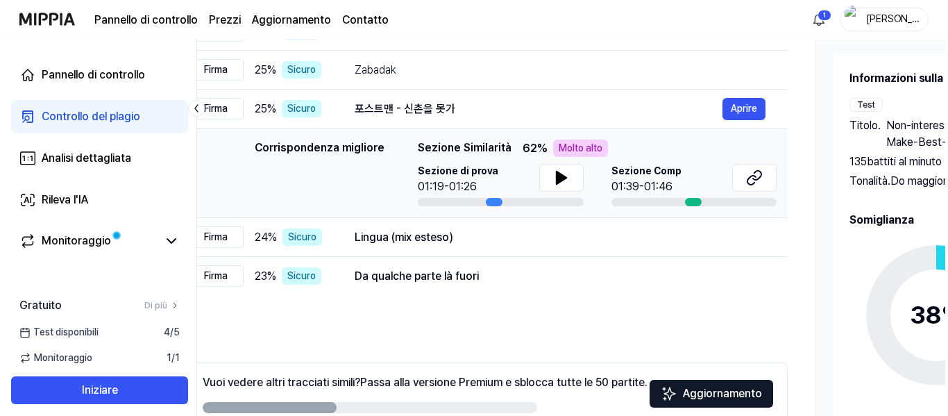
scroll to position [0, 0]
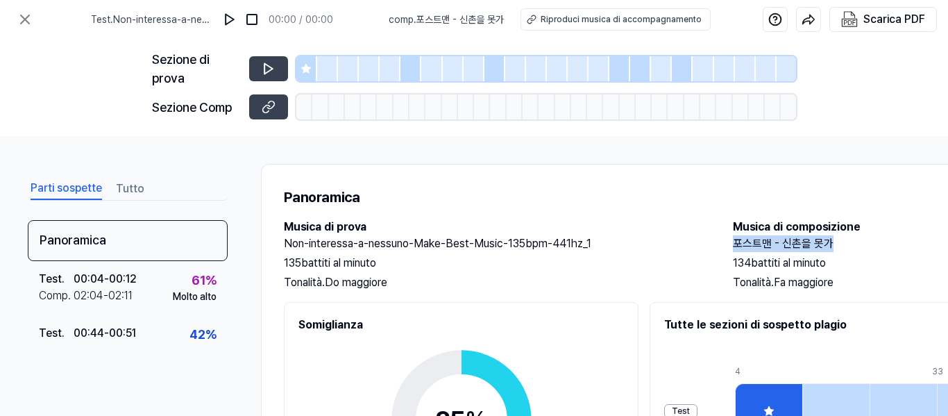
drag, startPoint x: 831, startPoint y: 245, endPoint x: 733, endPoint y: 242, distance: 97.9
click at [733, 242] on font "포스트맨 - 신촌을 못가" at bounding box center [783, 243] width 101 height 13
copy font "포스트맨 - 신촌을 못가"
click at [26, 19] on icon at bounding box center [25, 19] width 17 height 17
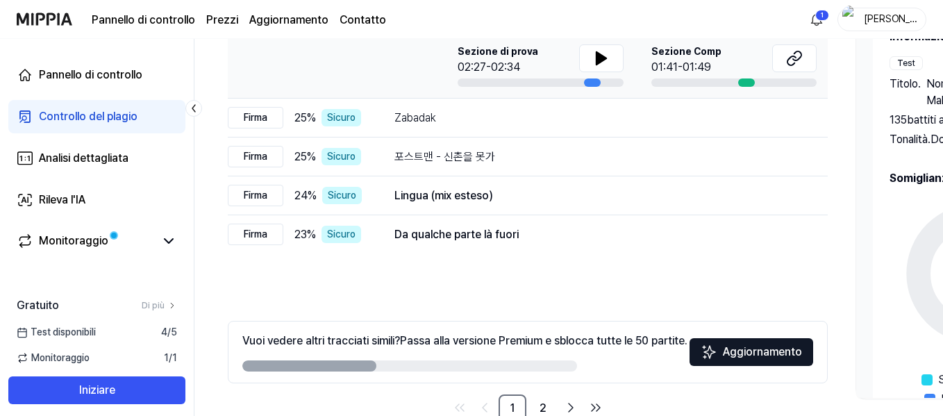
scroll to position [278, 0]
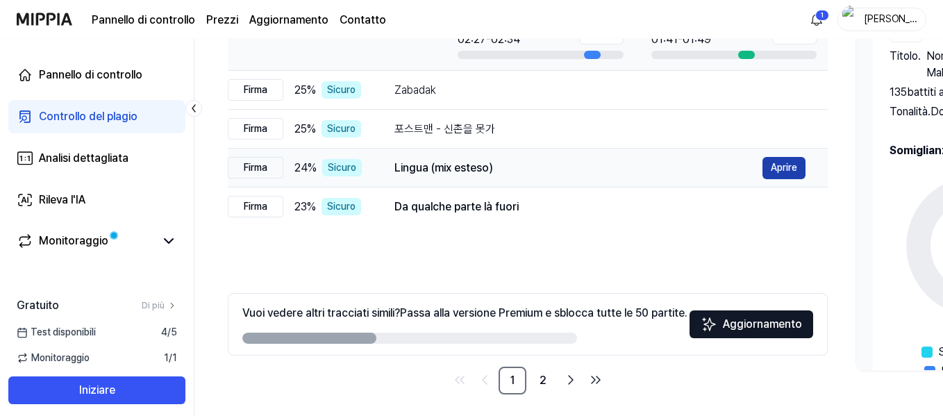
click at [773, 173] on font "Aprire" at bounding box center [783, 167] width 26 height 11
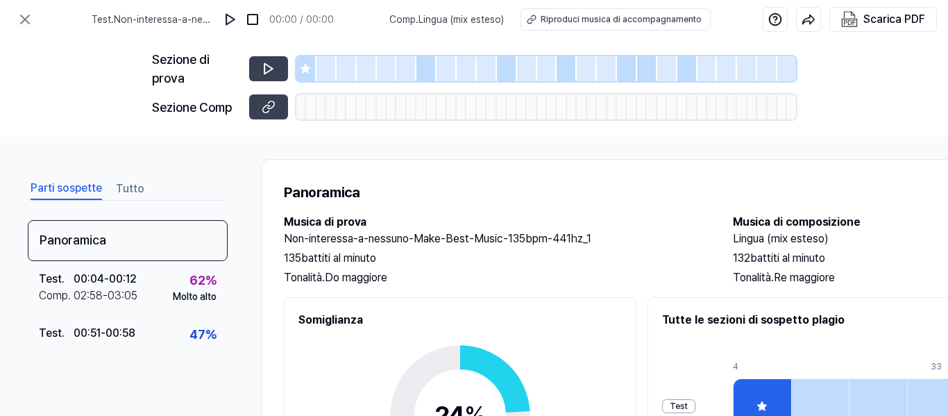
scroll to position [0, 0]
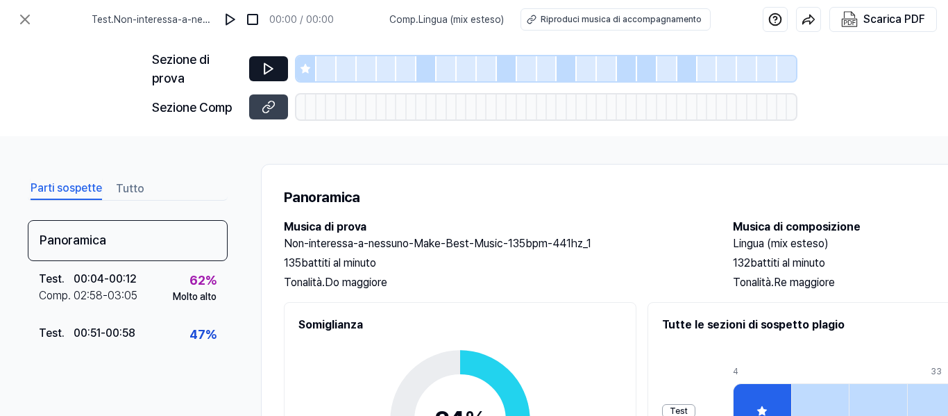
click at [258, 65] on button at bounding box center [268, 68] width 39 height 25
click at [231, 18] on img at bounding box center [230, 19] width 14 height 14
click at [235, 18] on img at bounding box center [232, 19] width 14 height 14
click at [271, 106] on icon at bounding box center [269, 107] width 14 height 14
click at [19, 20] on icon at bounding box center [25, 19] width 17 height 17
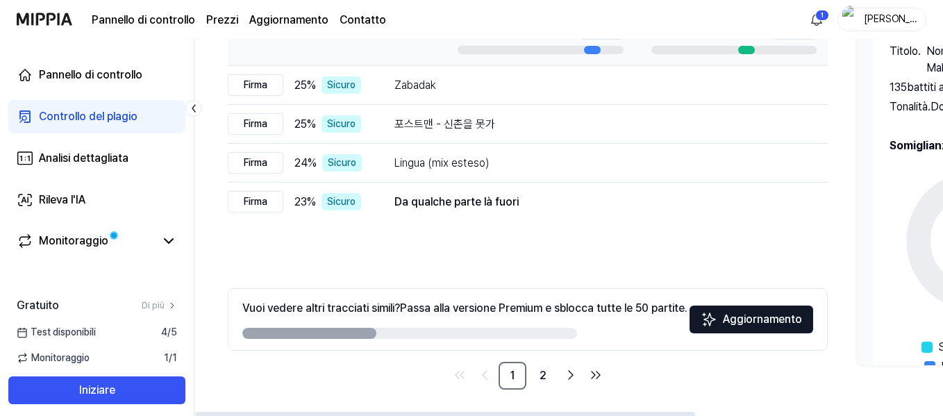
scroll to position [284, 0]
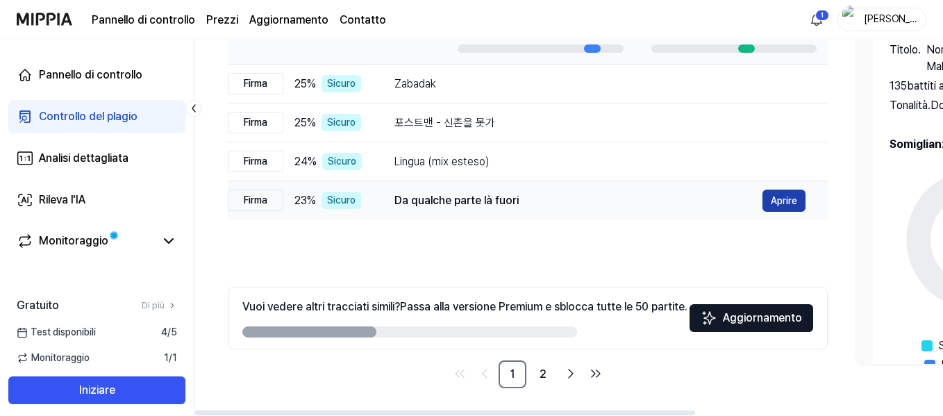
click at [788, 196] on font "Aprire" at bounding box center [783, 200] width 26 height 11
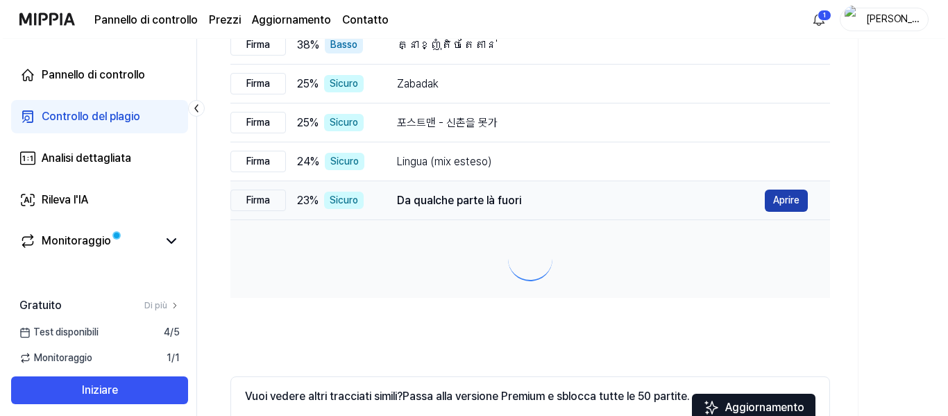
scroll to position [0, 0]
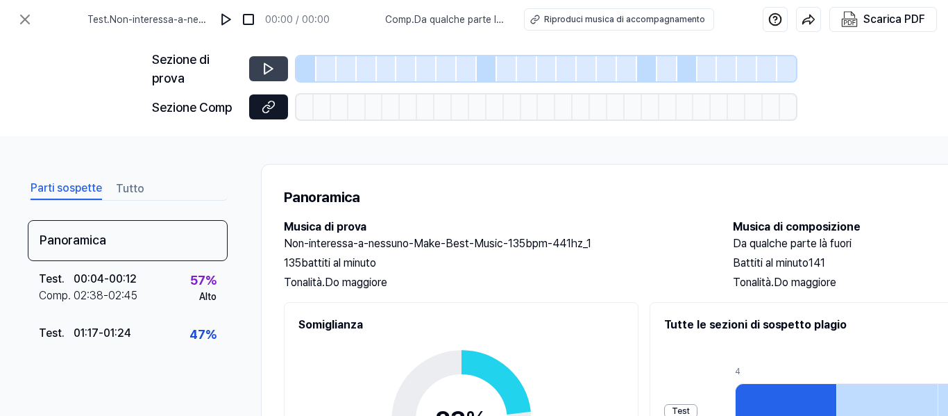
click at [254, 103] on button at bounding box center [268, 106] width 39 height 25
click at [22, 22] on icon at bounding box center [25, 19] width 8 height 8
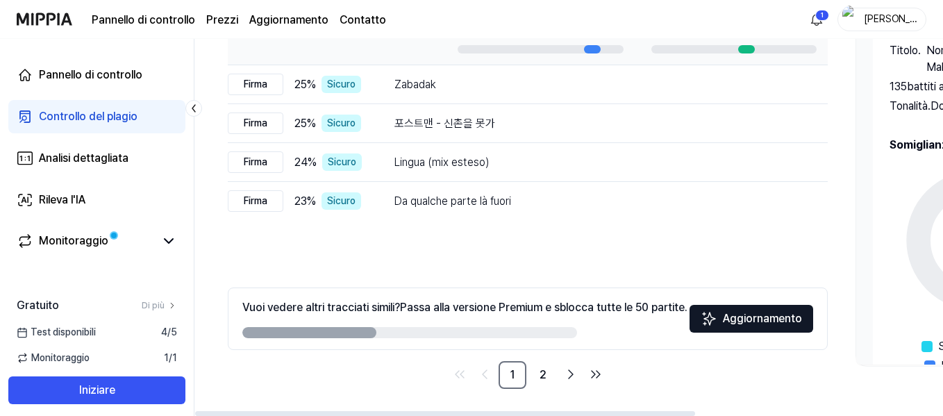
scroll to position [284, 0]
click at [534, 371] on link "2" at bounding box center [543, 374] width 28 height 28
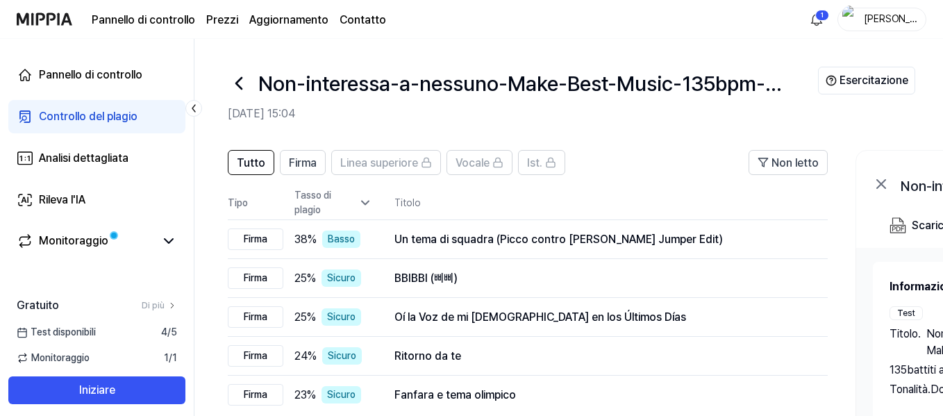
scroll to position [69, 0]
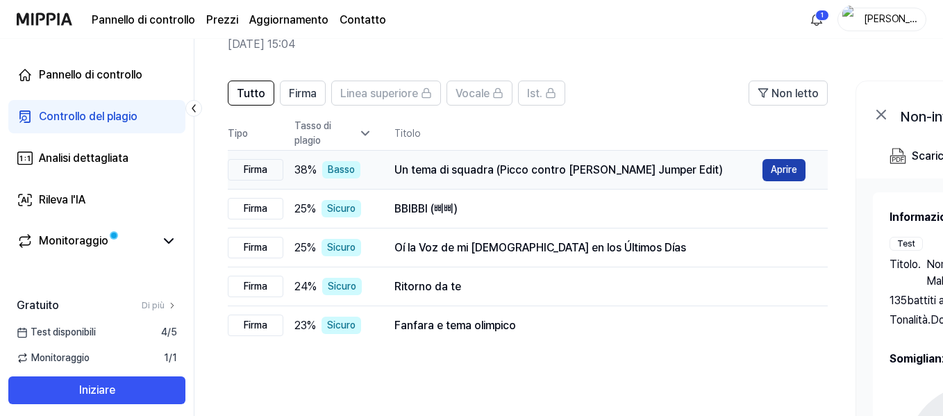
click at [771, 170] on font "Aprire" at bounding box center [783, 169] width 26 height 11
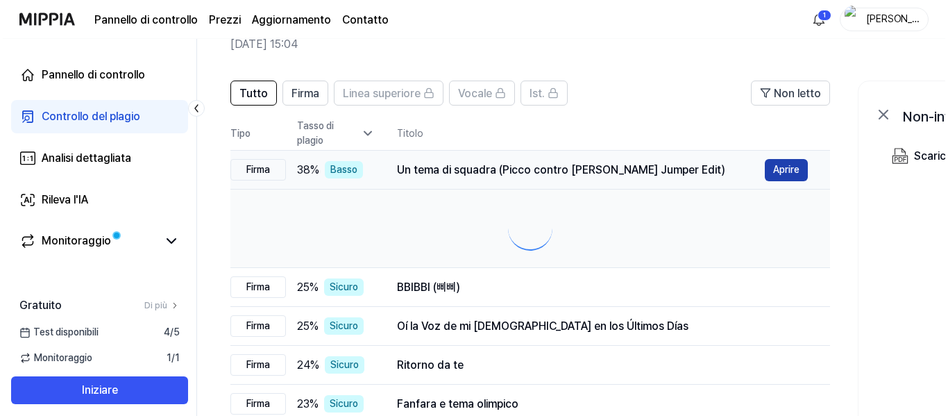
scroll to position [0, 0]
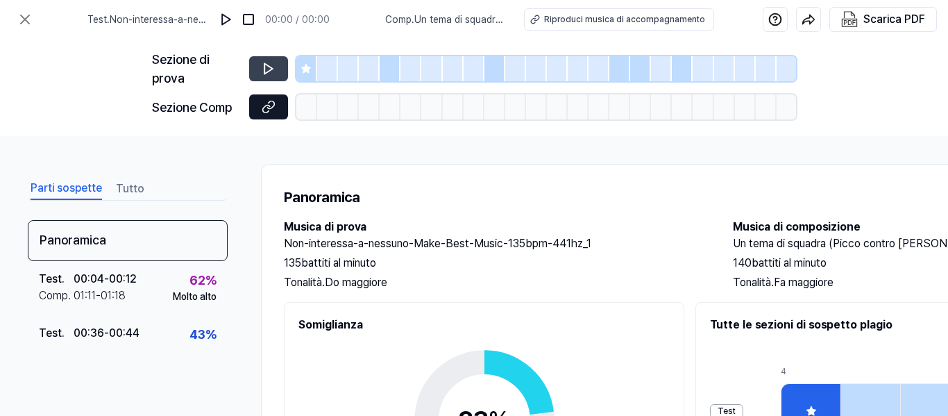
click at [253, 107] on button at bounding box center [268, 106] width 39 height 25
click at [12, 8] on button at bounding box center [25, 20] width 28 height 28
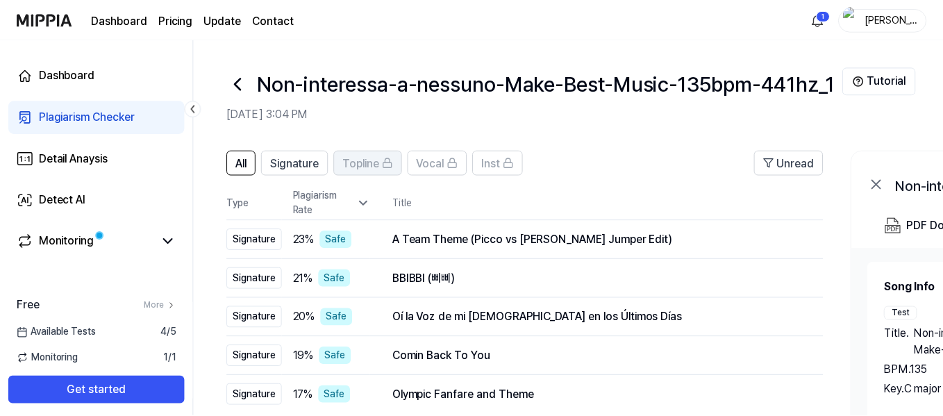
scroll to position [69, 0]
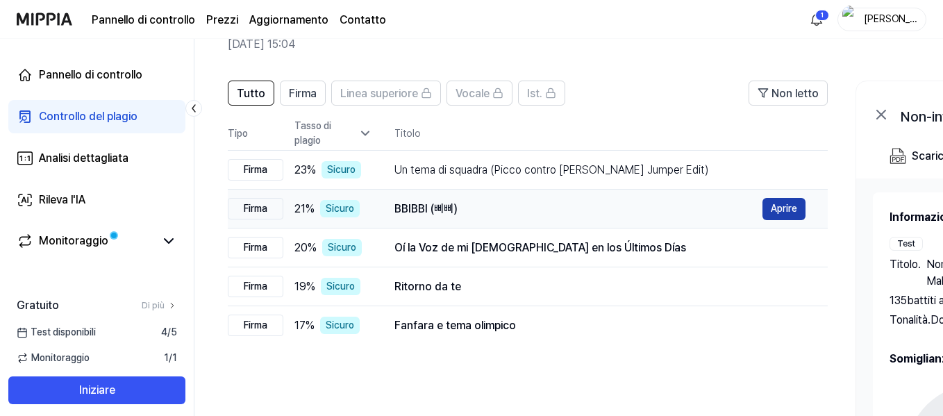
click at [776, 210] on font "Aprire" at bounding box center [783, 208] width 26 height 11
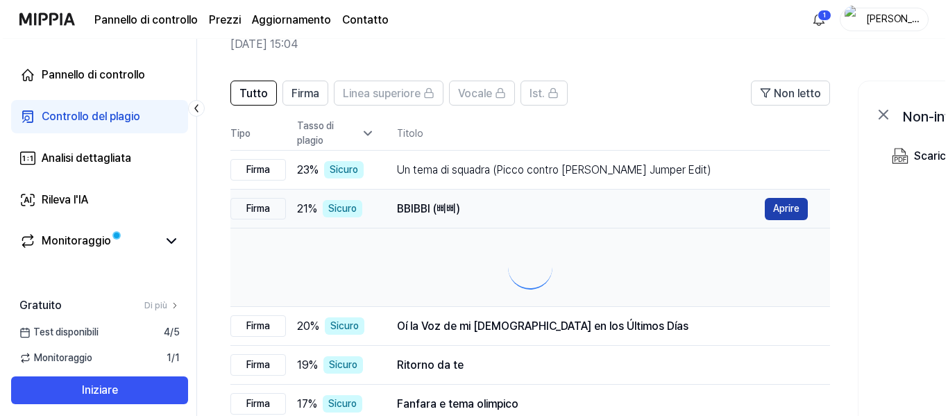
scroll to position [0, 0]
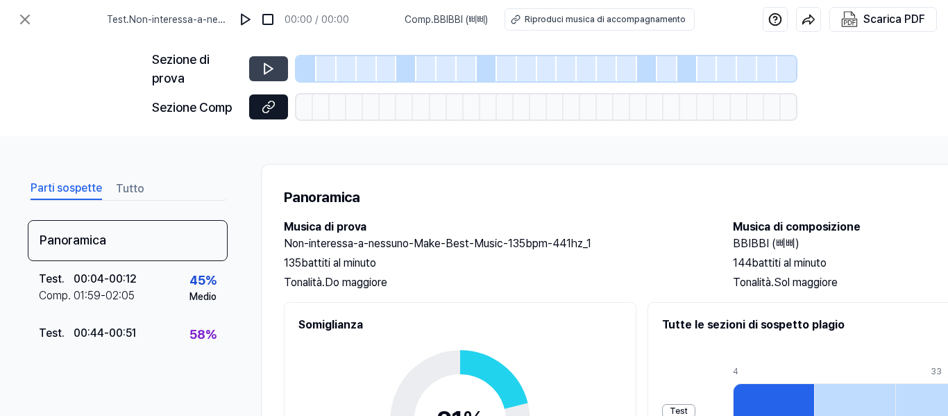
click at [263, 105] on icon at bounding box center [269, 107] width 14 height 14
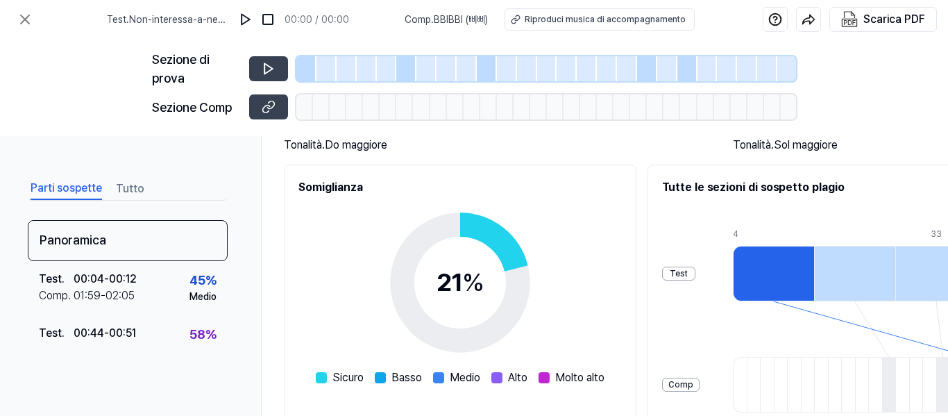
scroll to position [139, 0]
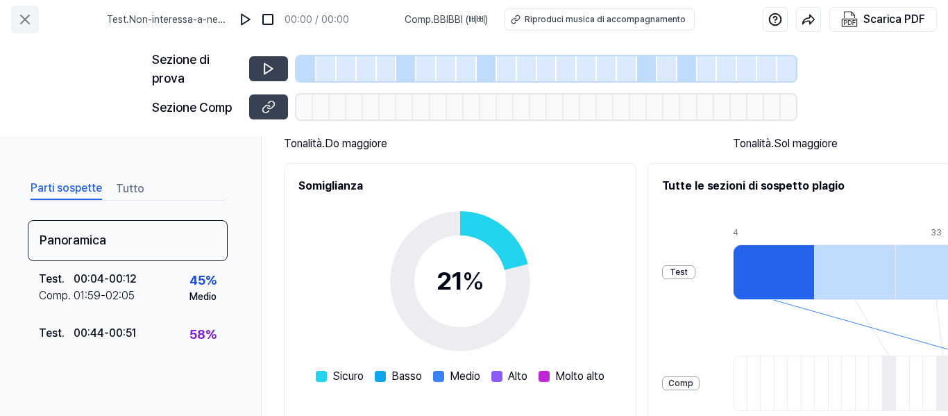
click at [19, 23] on icon at bounding box center [25, 19] width 17 height 17
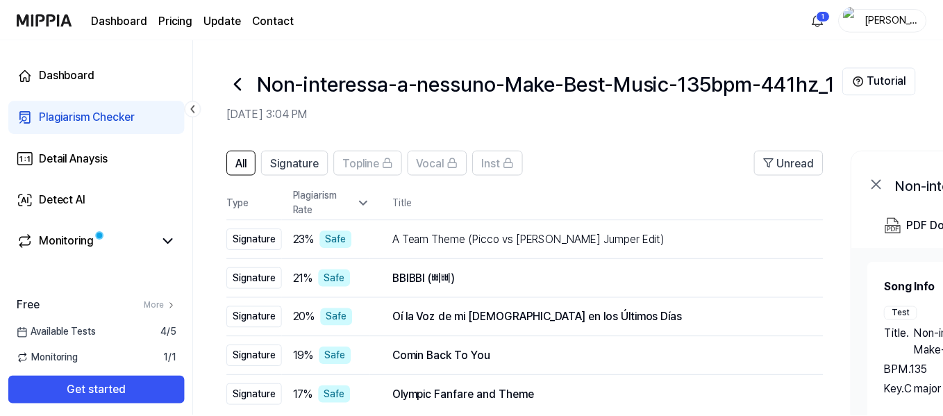
scroll to position [69, 0]
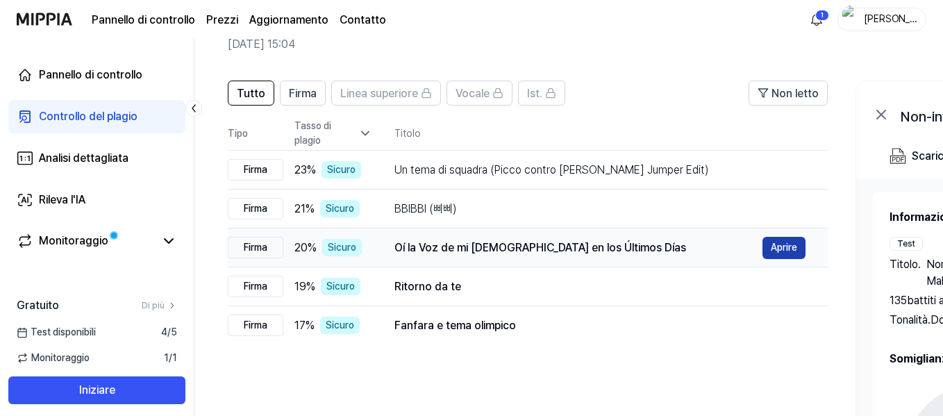
click at [777, 250] on font "Aprire" at bounding box center [783, 247] width 26 height 11
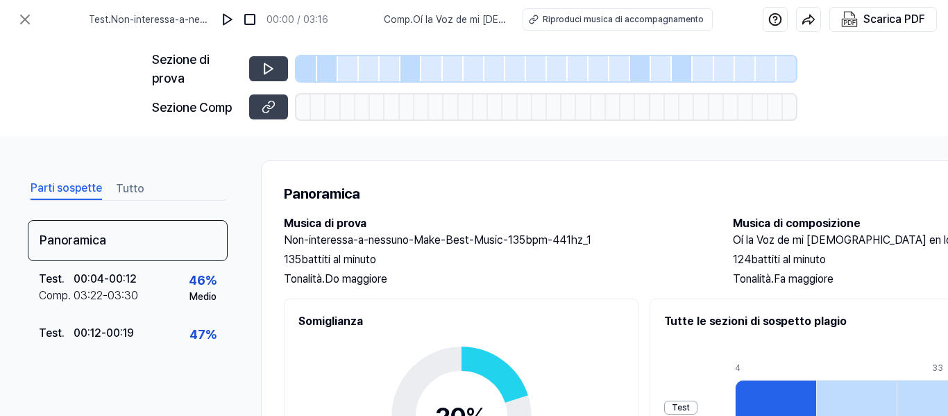
scroll to position [0, 0]
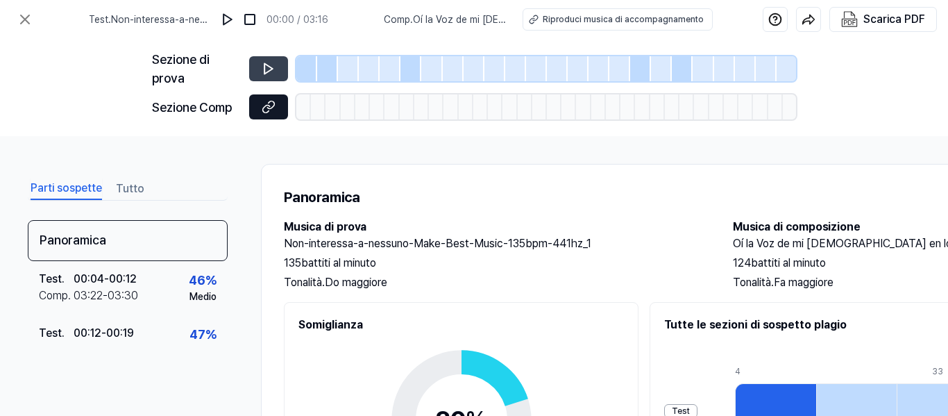
click at [268, 108] on icon at bounding box center [269, 107] width 14 height 14
click at [22, 19] on icon at bounding box center [25, 19] width 17 height 17
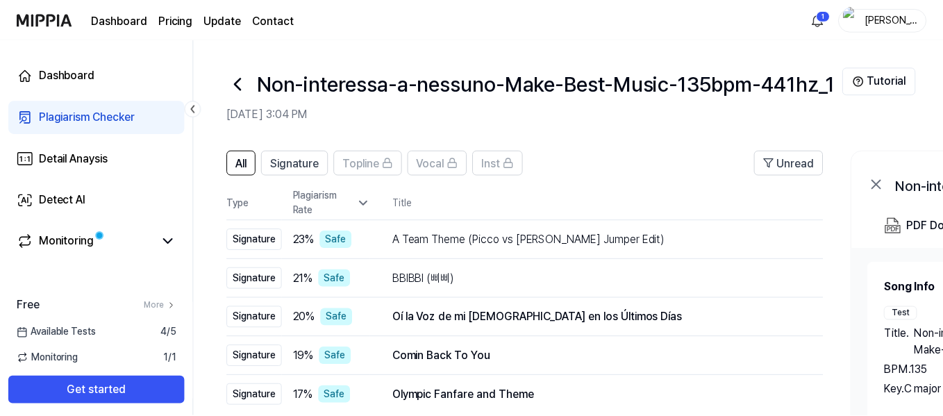
scroll to position [69, 0]
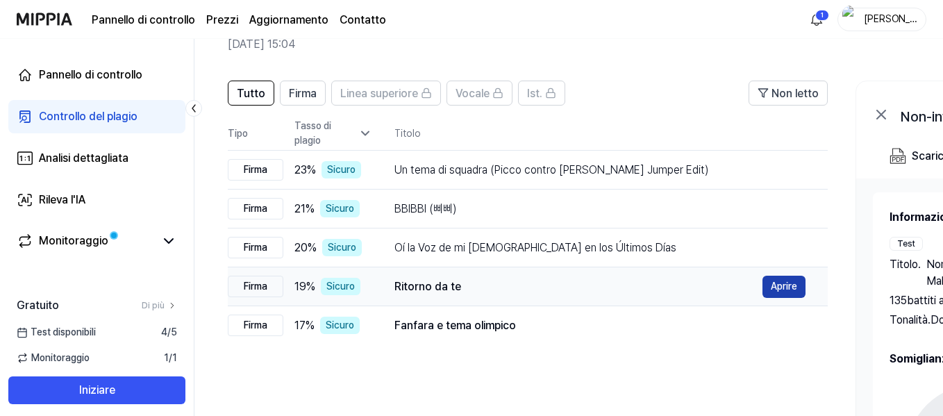
click at [775, 289] on font "Aprire" at bounding box center [783, 285] width 26 height 11
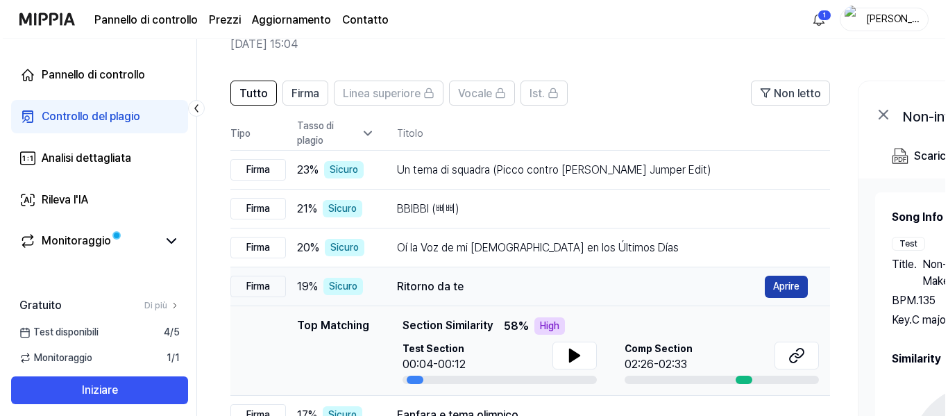
scroll to position [0, 0]
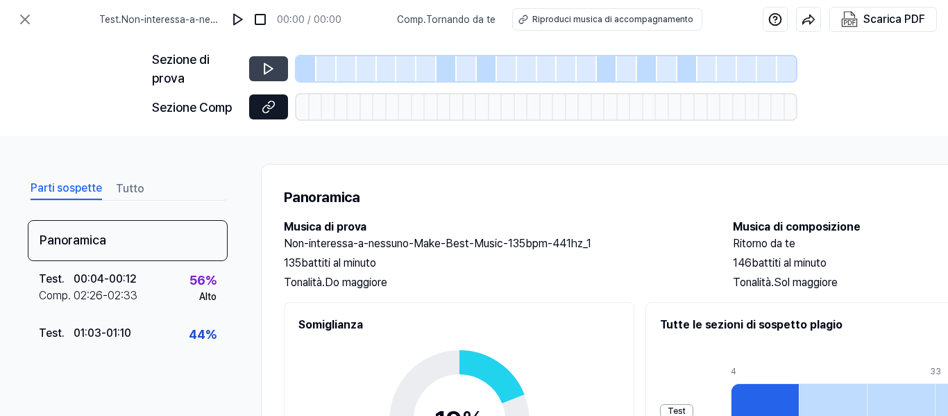
click at [272, 110] on icon at bounding box center [269, 107] width 14 height 14
click at [24, 15] on icon at bounding box center [25, 19] width 17 height 17
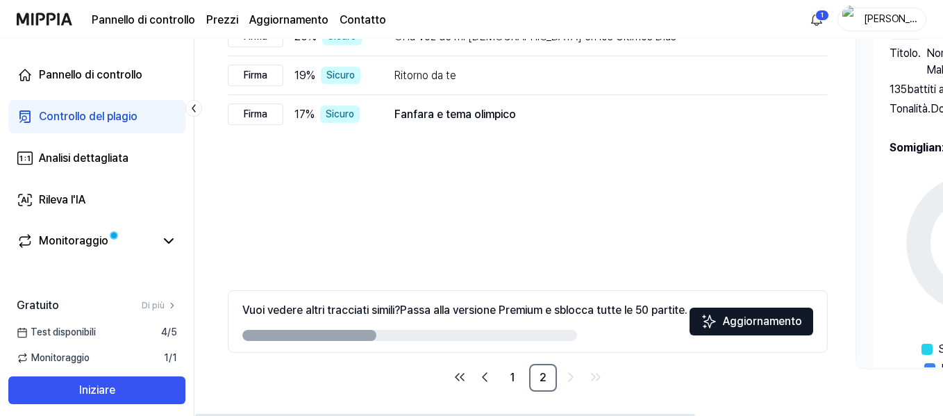
scroll to position [284, 0]
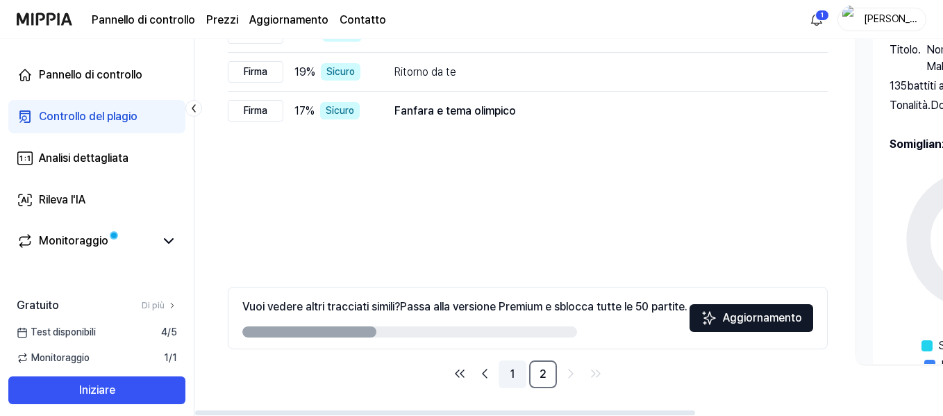
click at [506, 371] on link "1" at bounding box center [512, 374] width 28 height 28
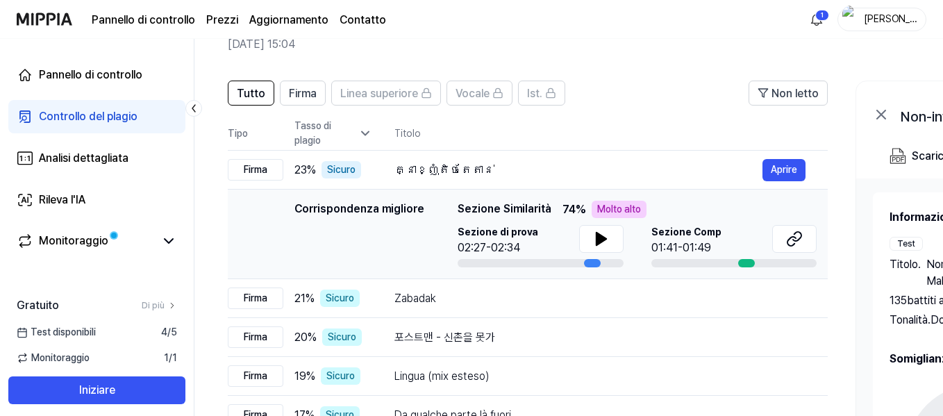
scroll to position [208, 0]
